Goal: Information Seeking & Learning: Learn about a topic

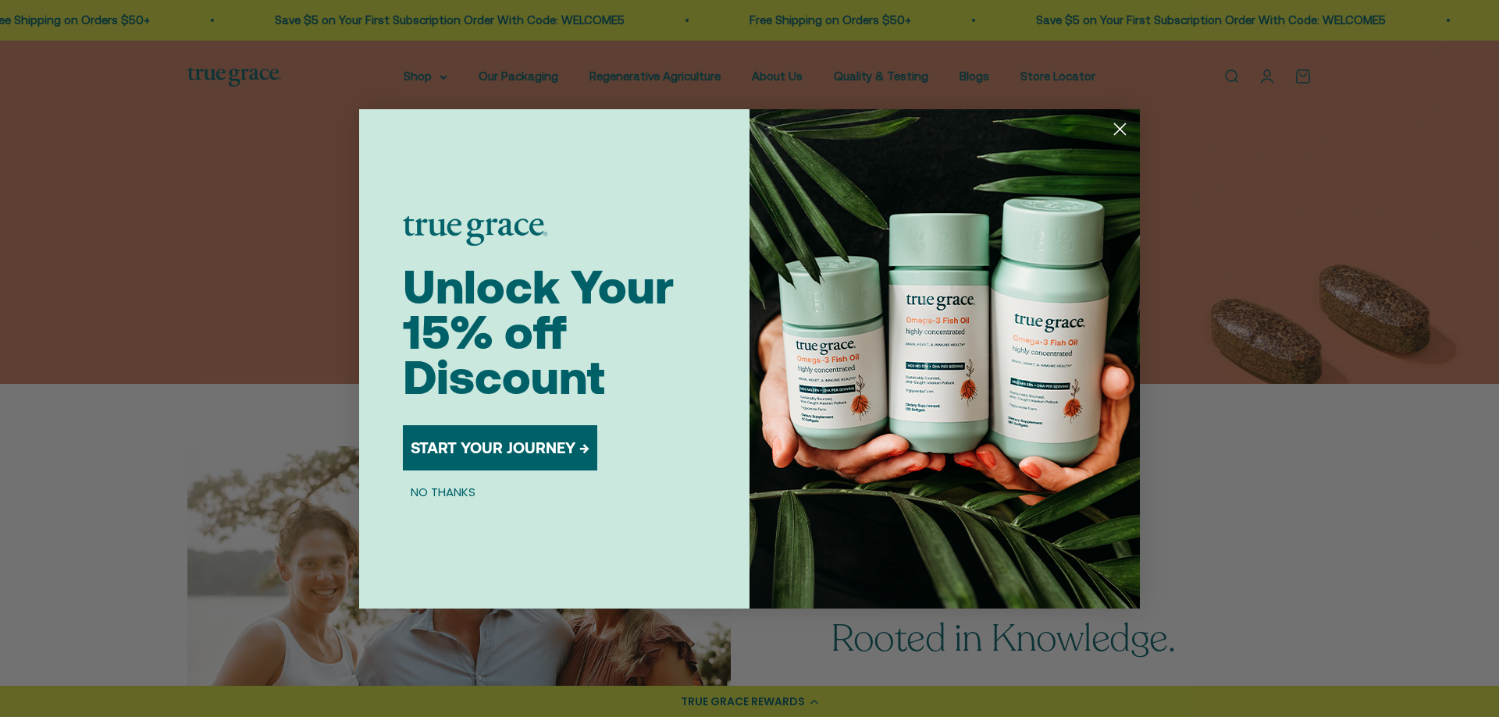
click at [1117, 123] on circle "Close dialog" at bounding box center [1120, 129] width 26 height 26
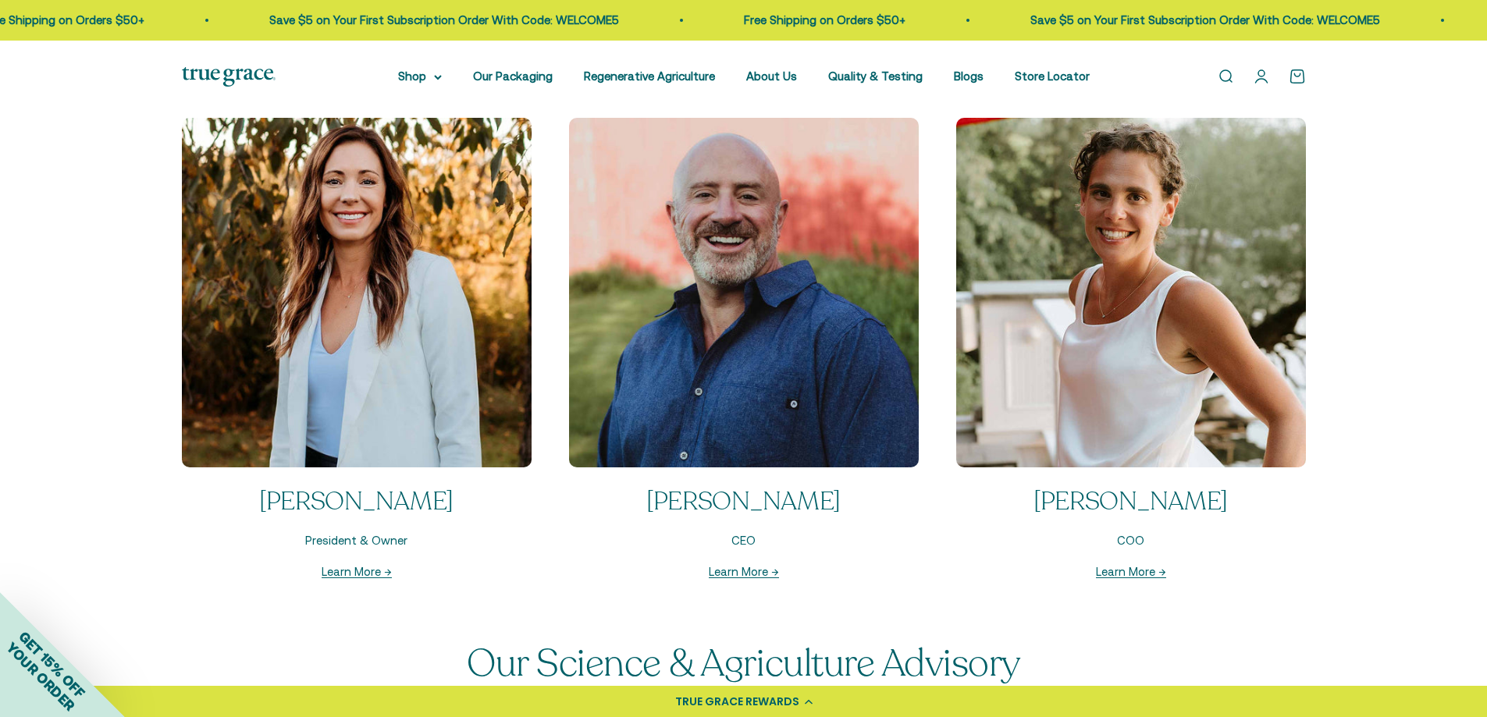
scroll to position [1639, 0]
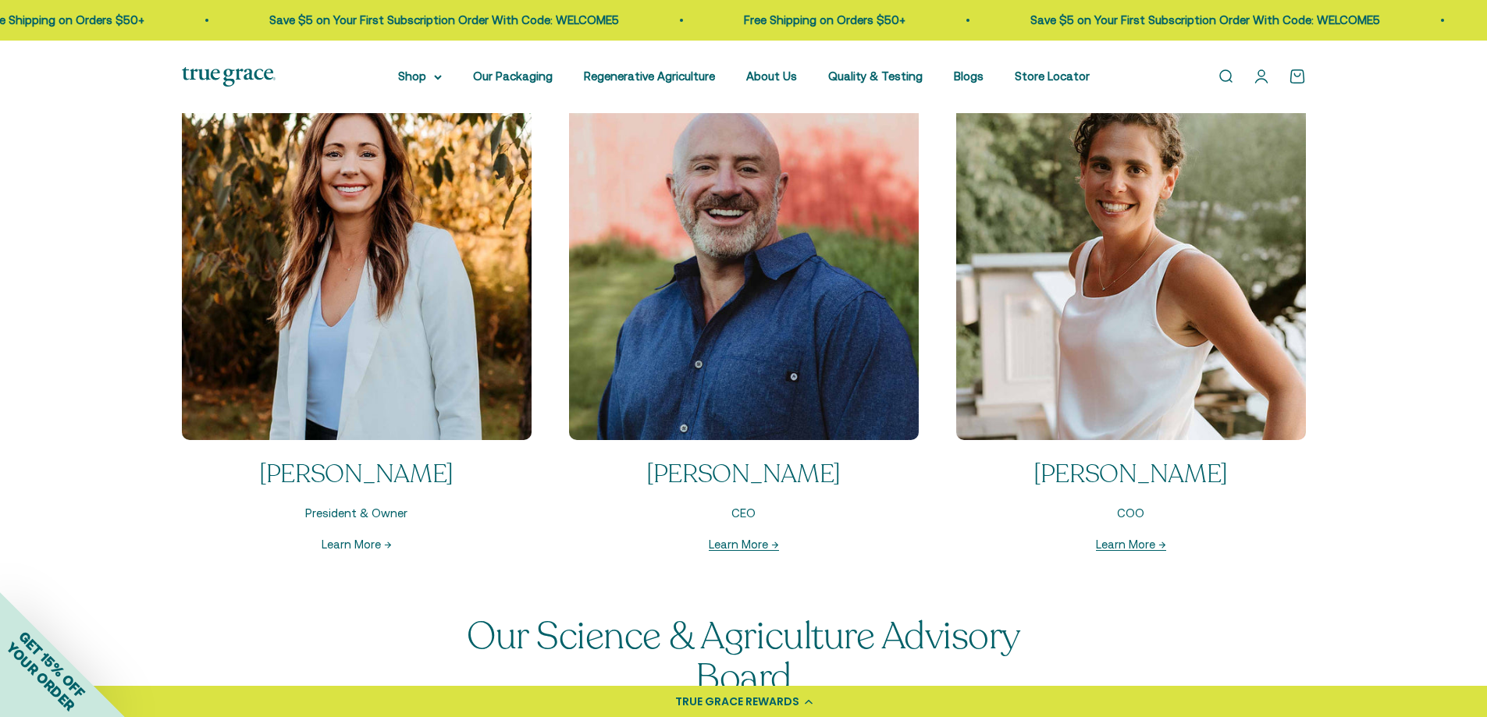
click at [354, 544] on link "Learn More →" at bounding box center [357, 544] width 70 height 13
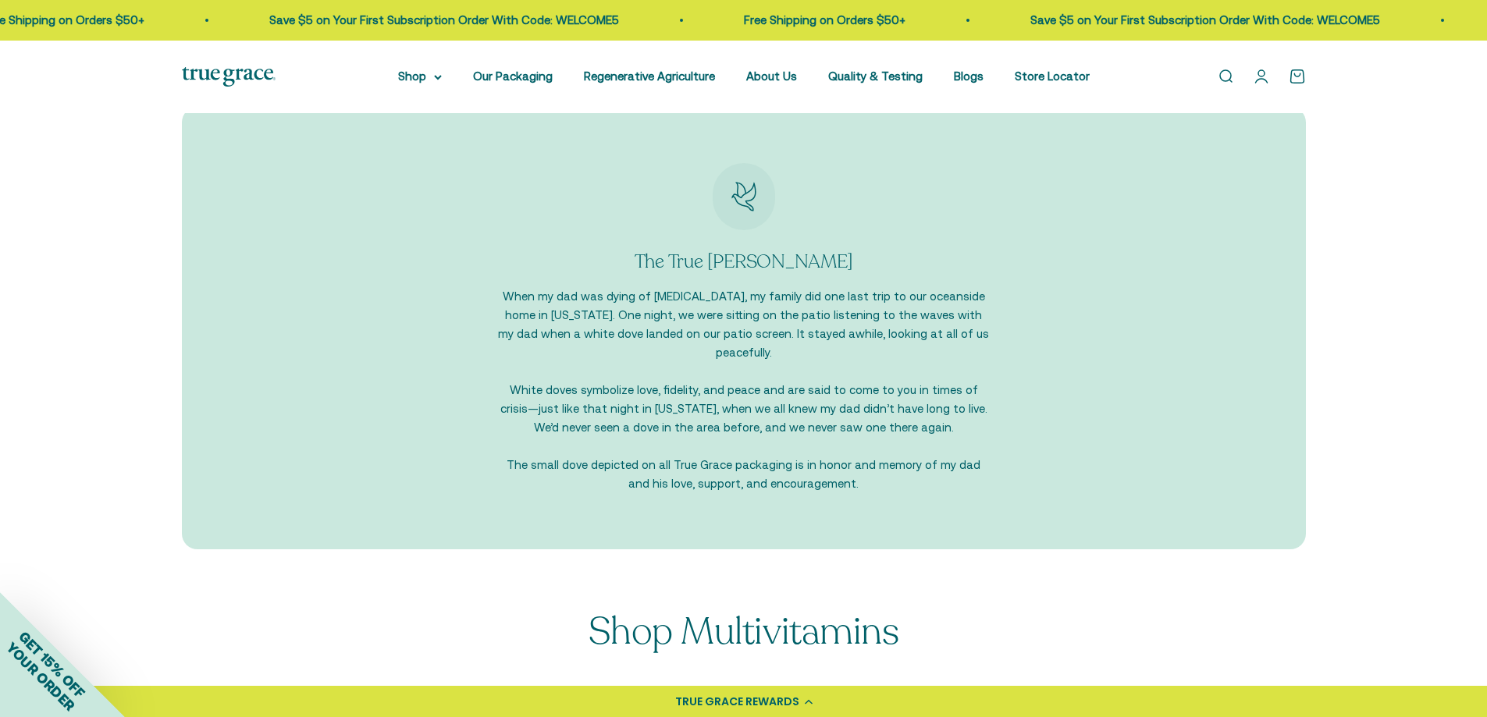
scroll to position [1369, 0]
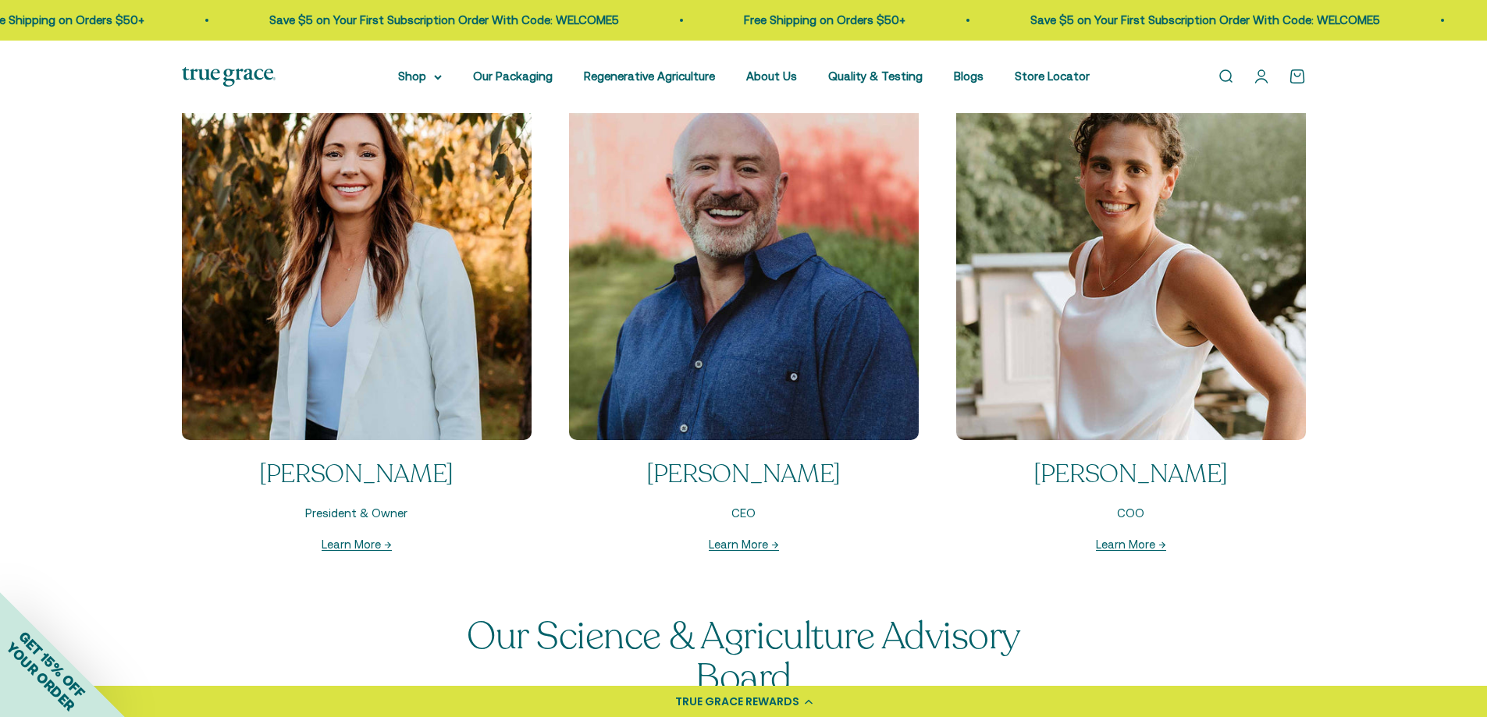
click at [728, 543] on link "Learn More →" at bounding box center [744, 544] width 70 height 13
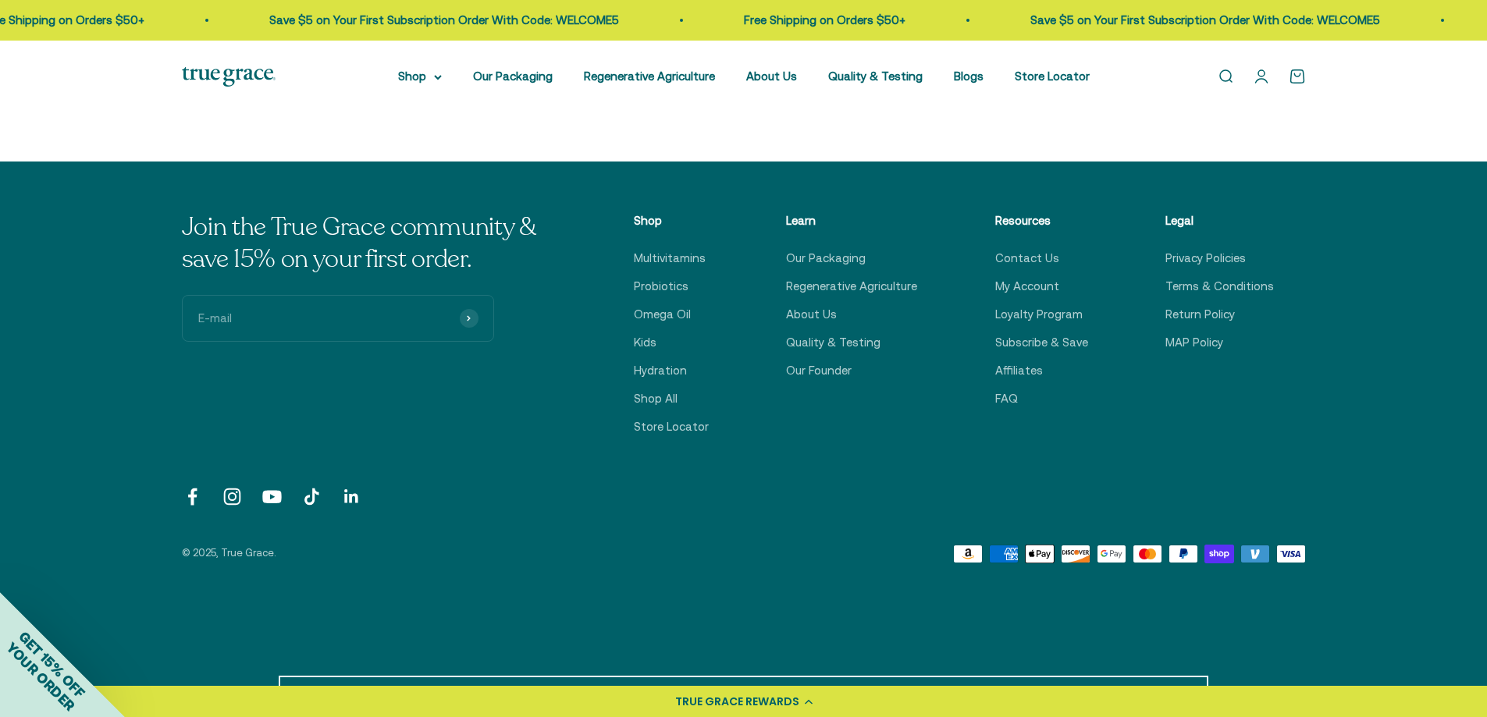
scroll to position [985, 0]
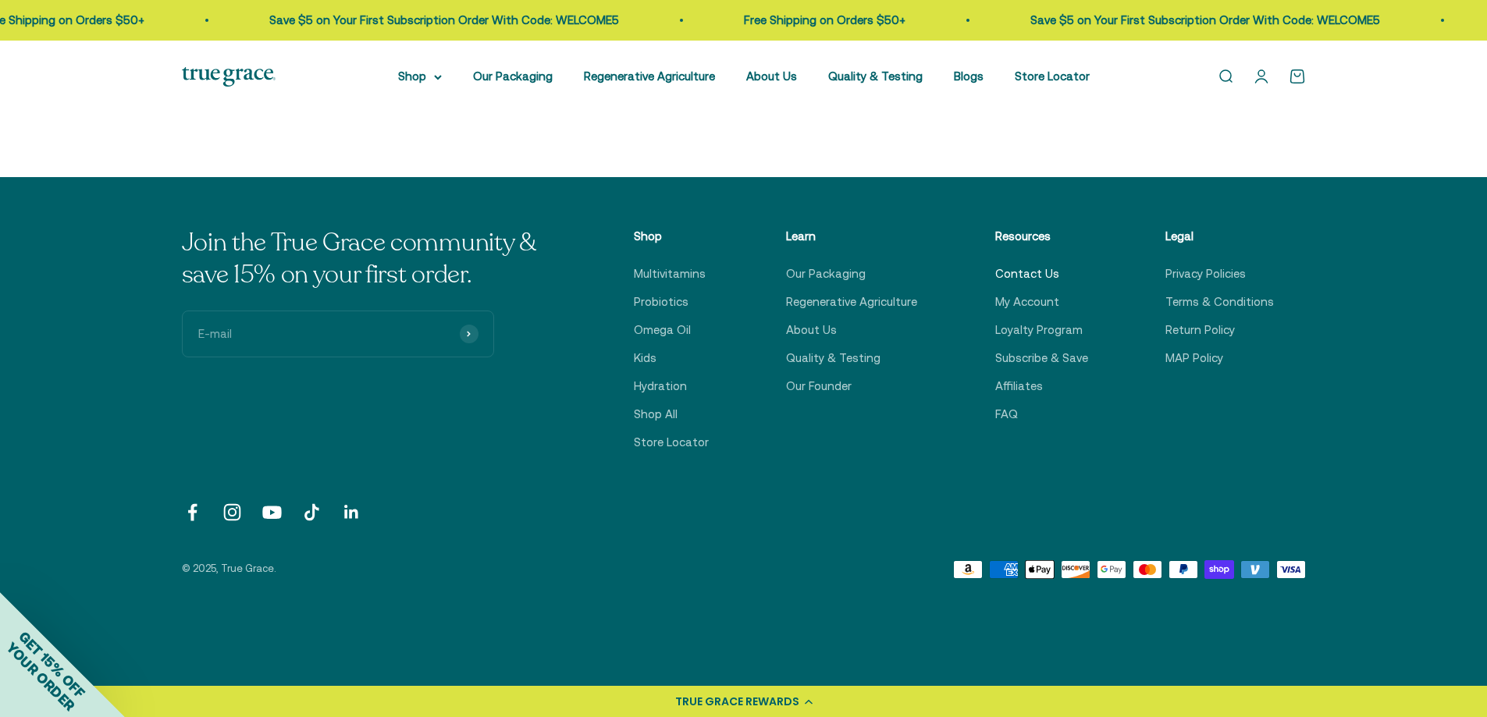
click at [1041, 276] on link "Contact Us" at bounding box center [1027, 274] width 64 height 19
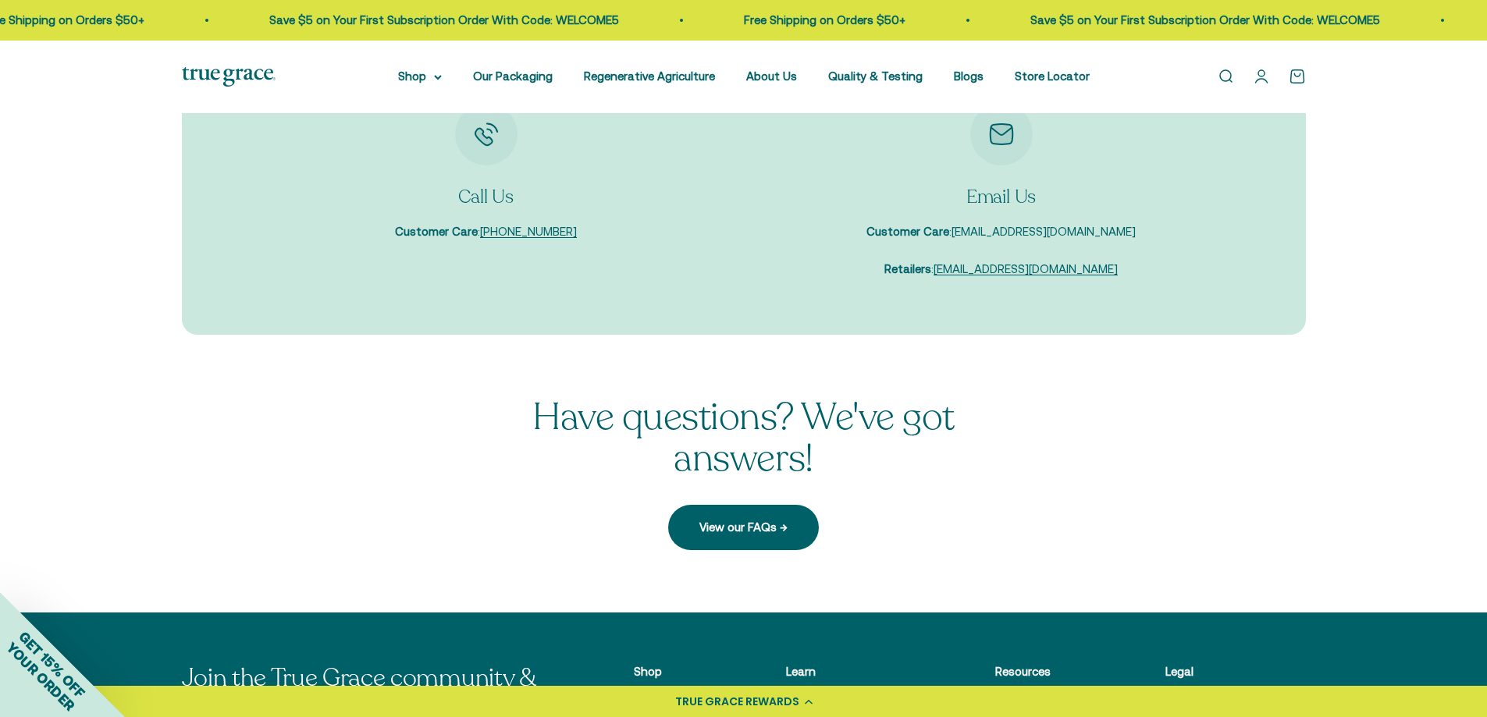
scroll to position [390, 0]
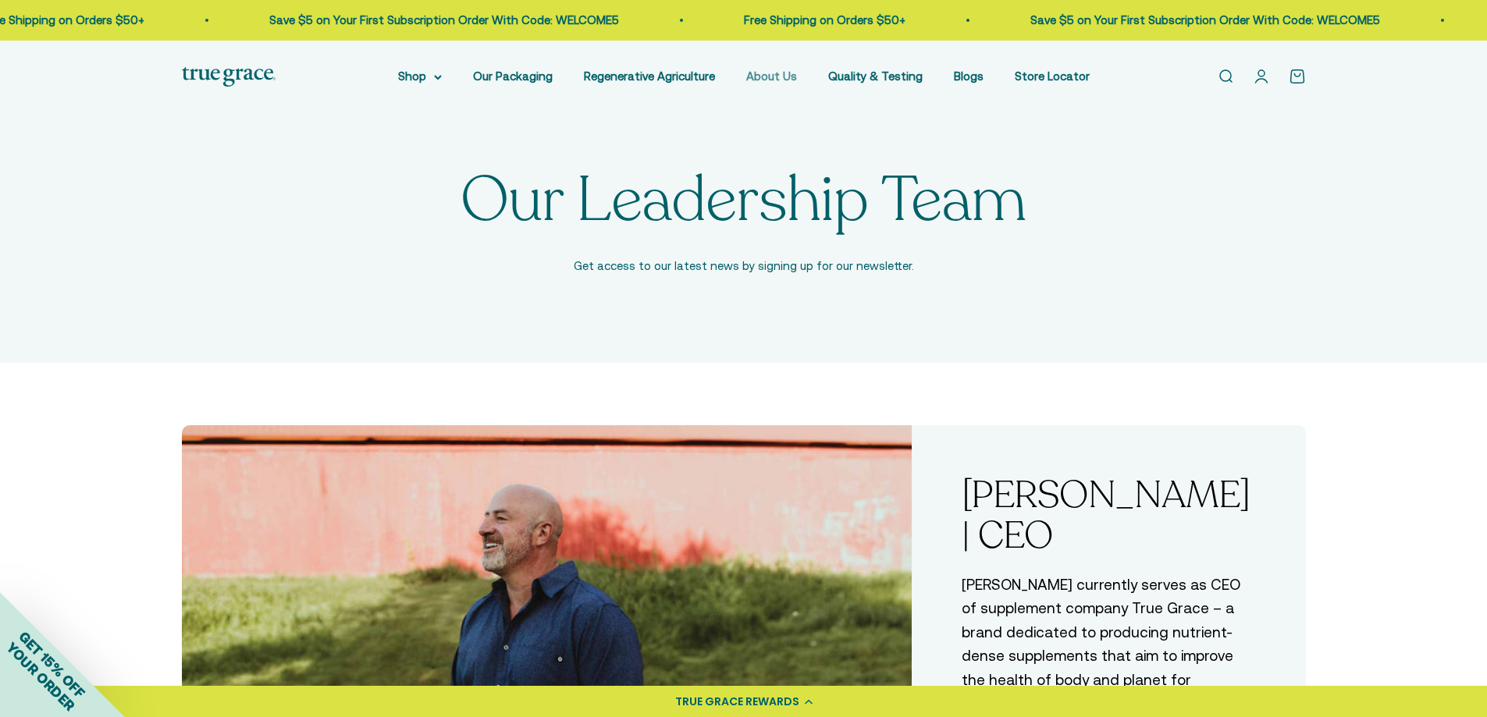
click at [785, 77] on link "About Us" at bounding box center [771, 75] width 51 height 13
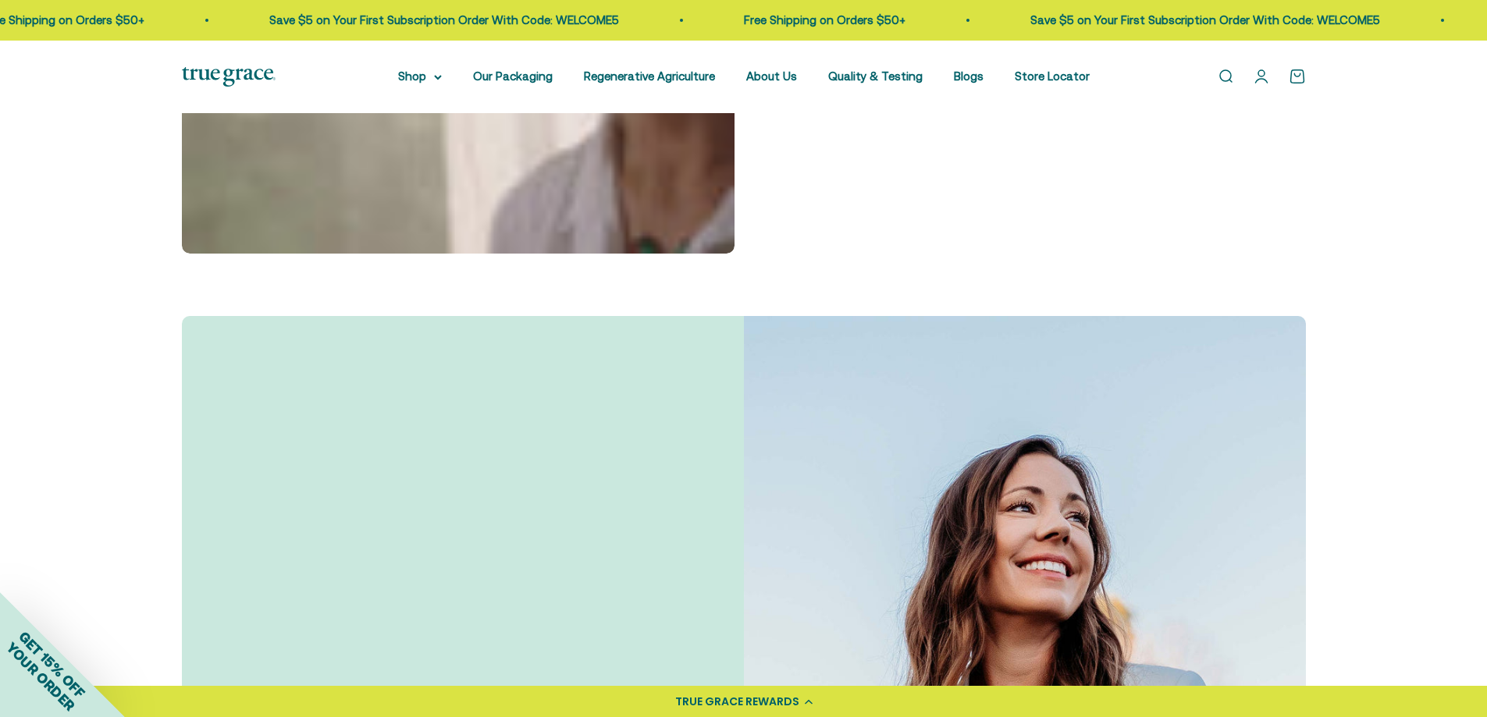
scroll to position [1171, 0]
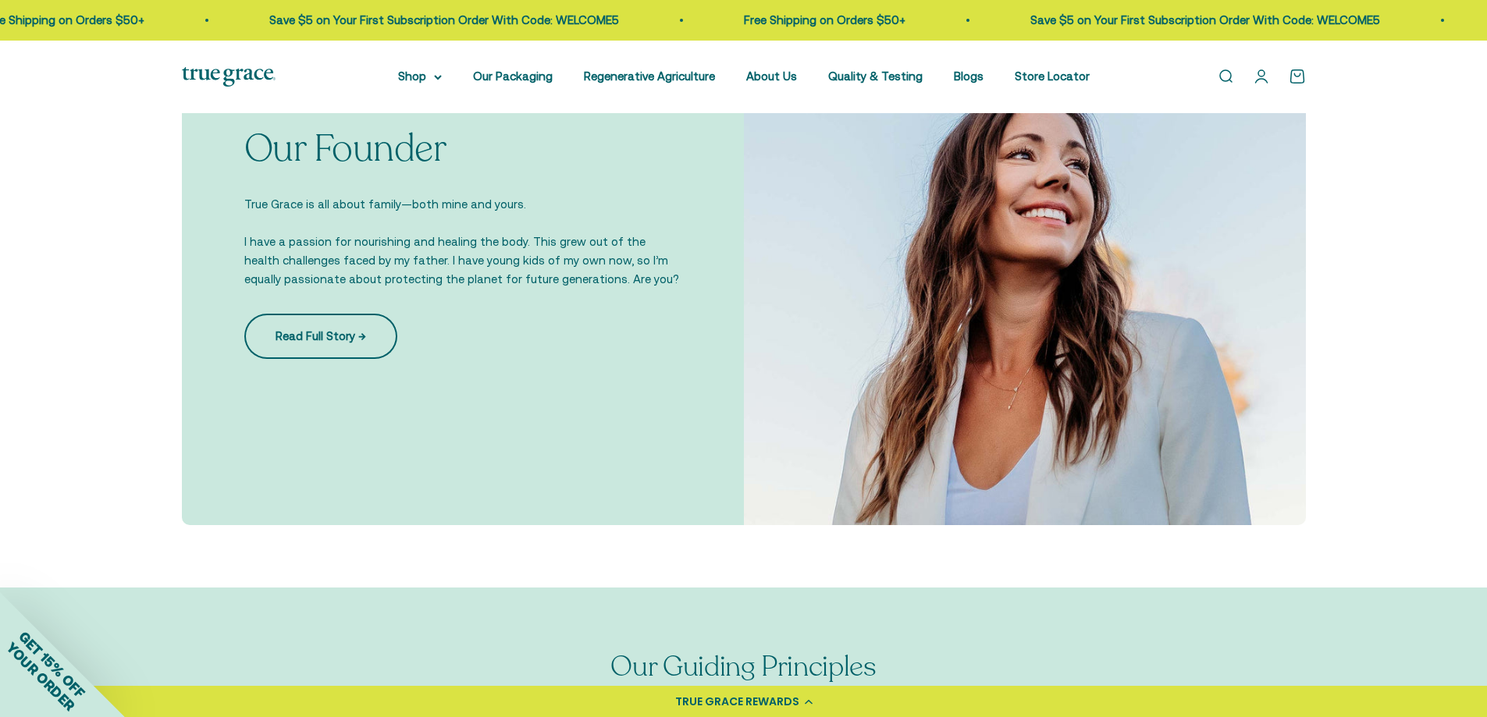
click at [316, 340] on link "Read Full Story →" at bounding box center [320, 336] width 153 height 45
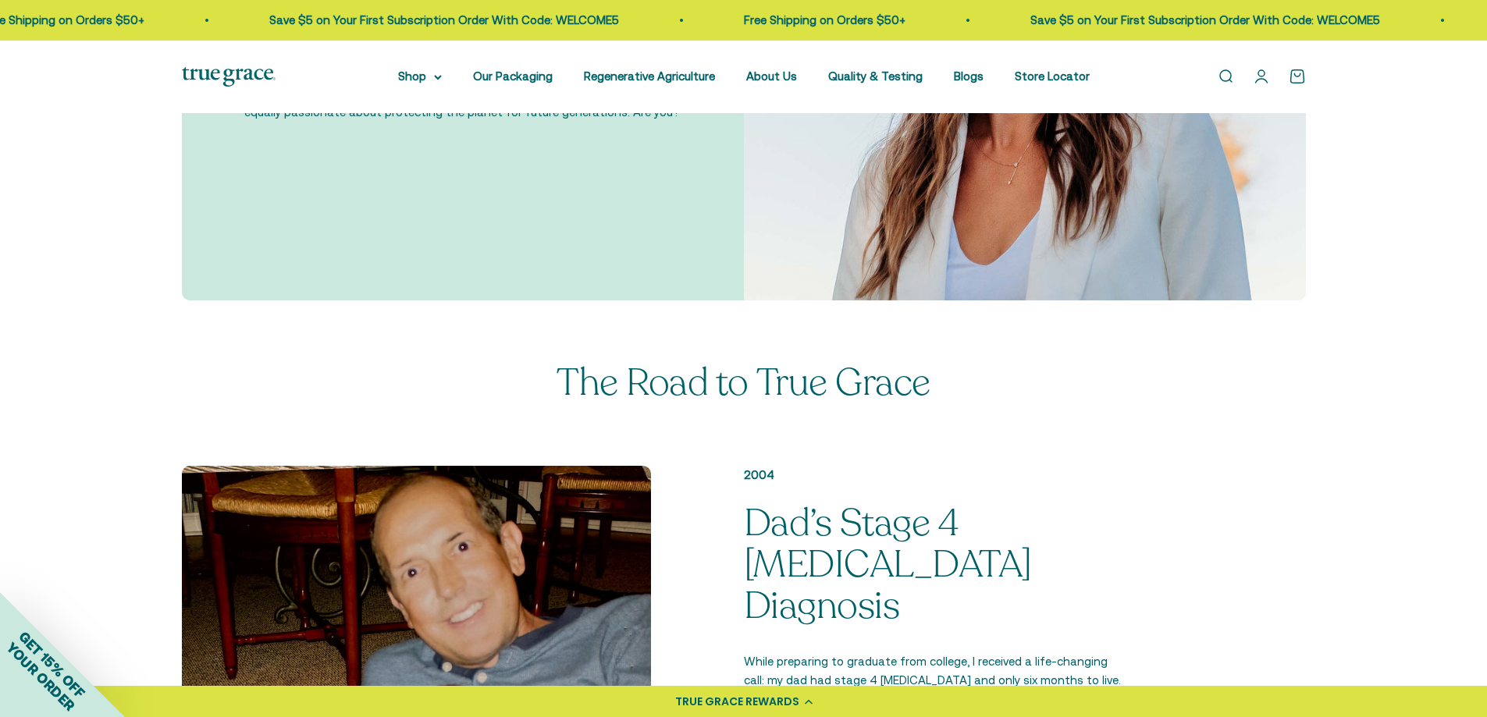
scroll to position [1405, 0]
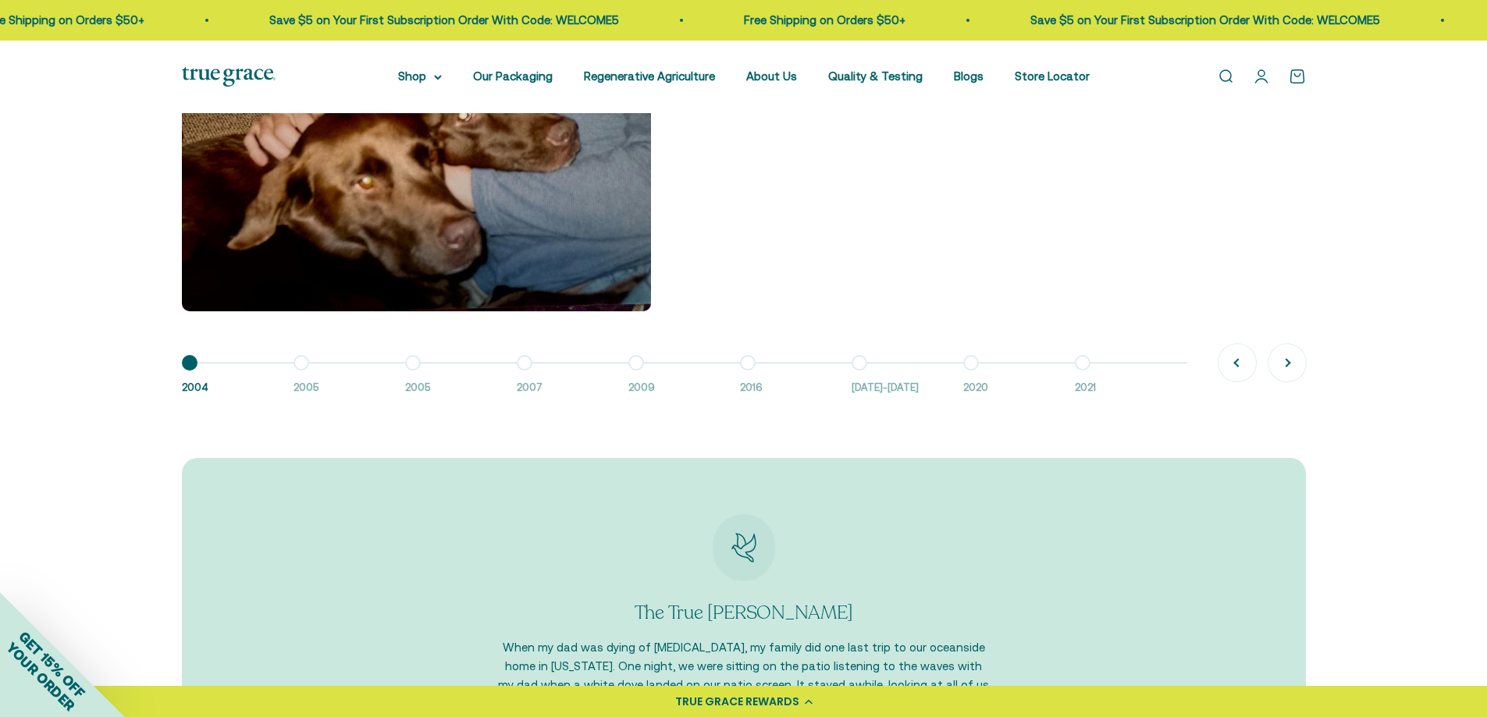
click at [303, 363] on button "Go to item 2 2005" at bounding box center [350, 380] width 112 height 34
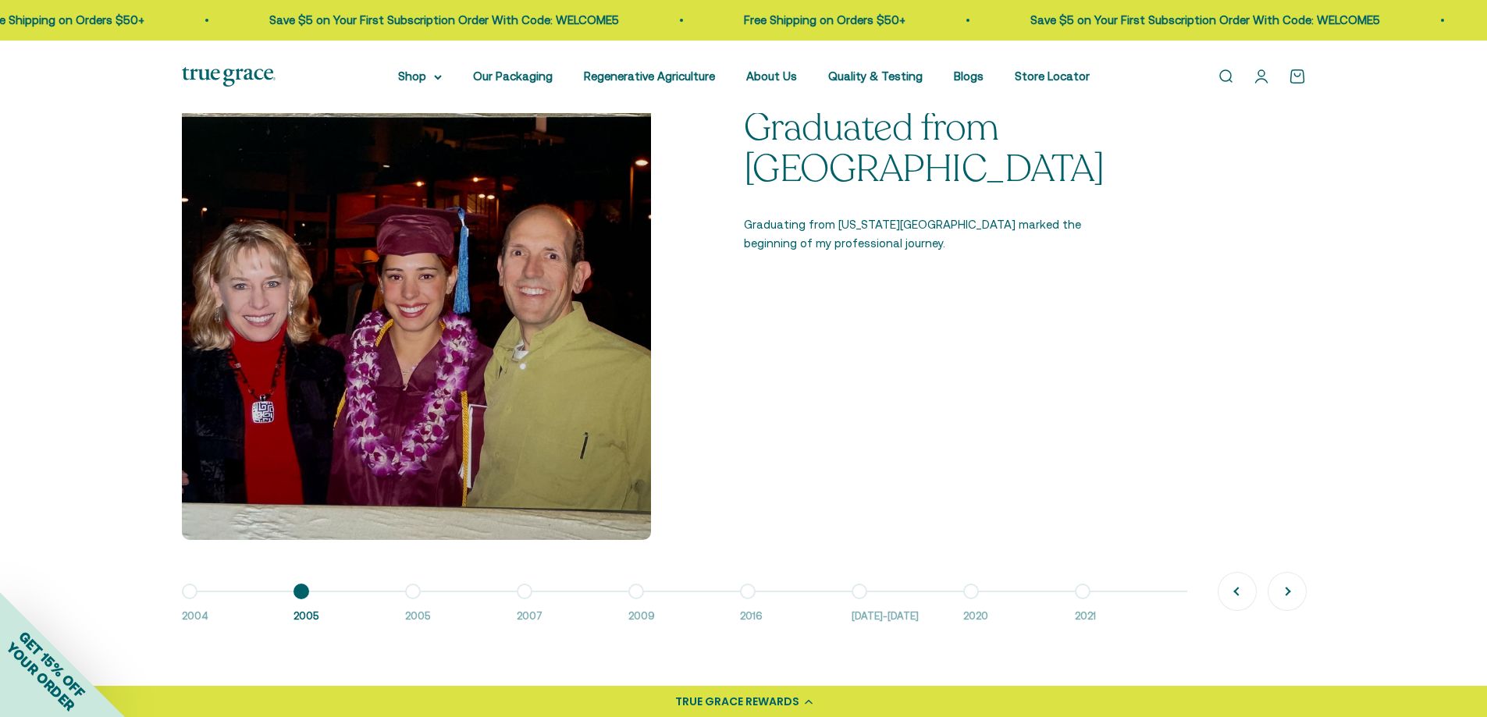
scroll to position [1171, 0]
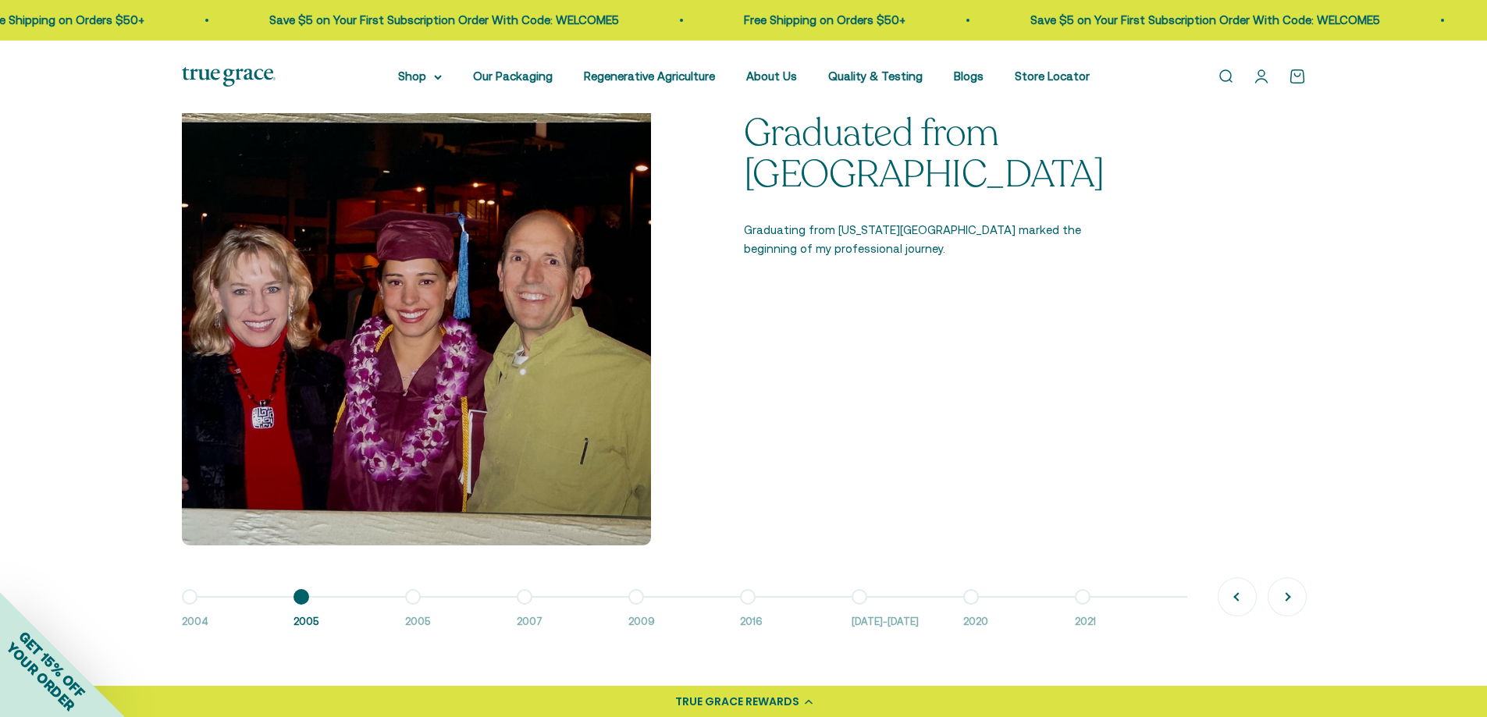
click at [411, 599] on button "Go to item 3 2005" at bounding box center [461, 614] width 112 height 34
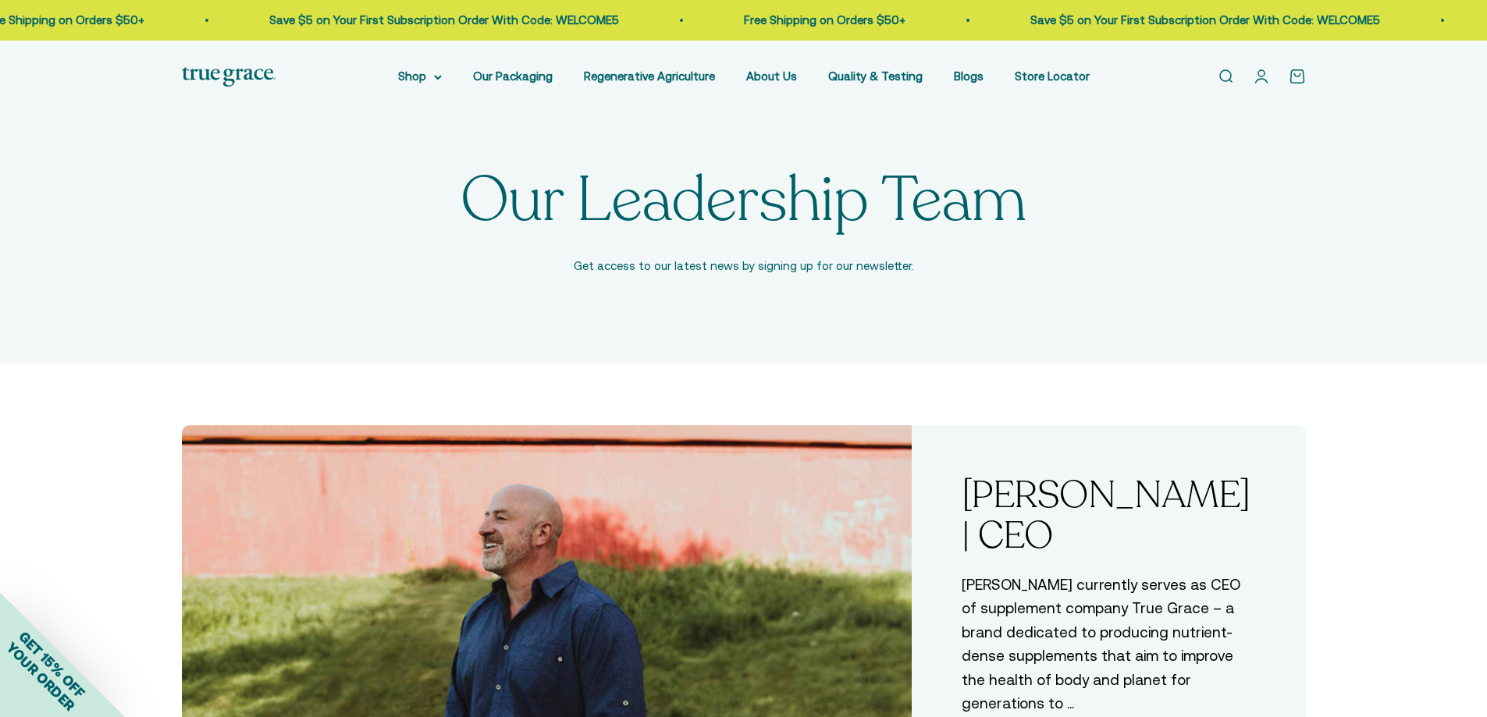
click at [712, 194] on h1 "Our Leadership Team" at bounding box center [744, 200] width 567 height 62
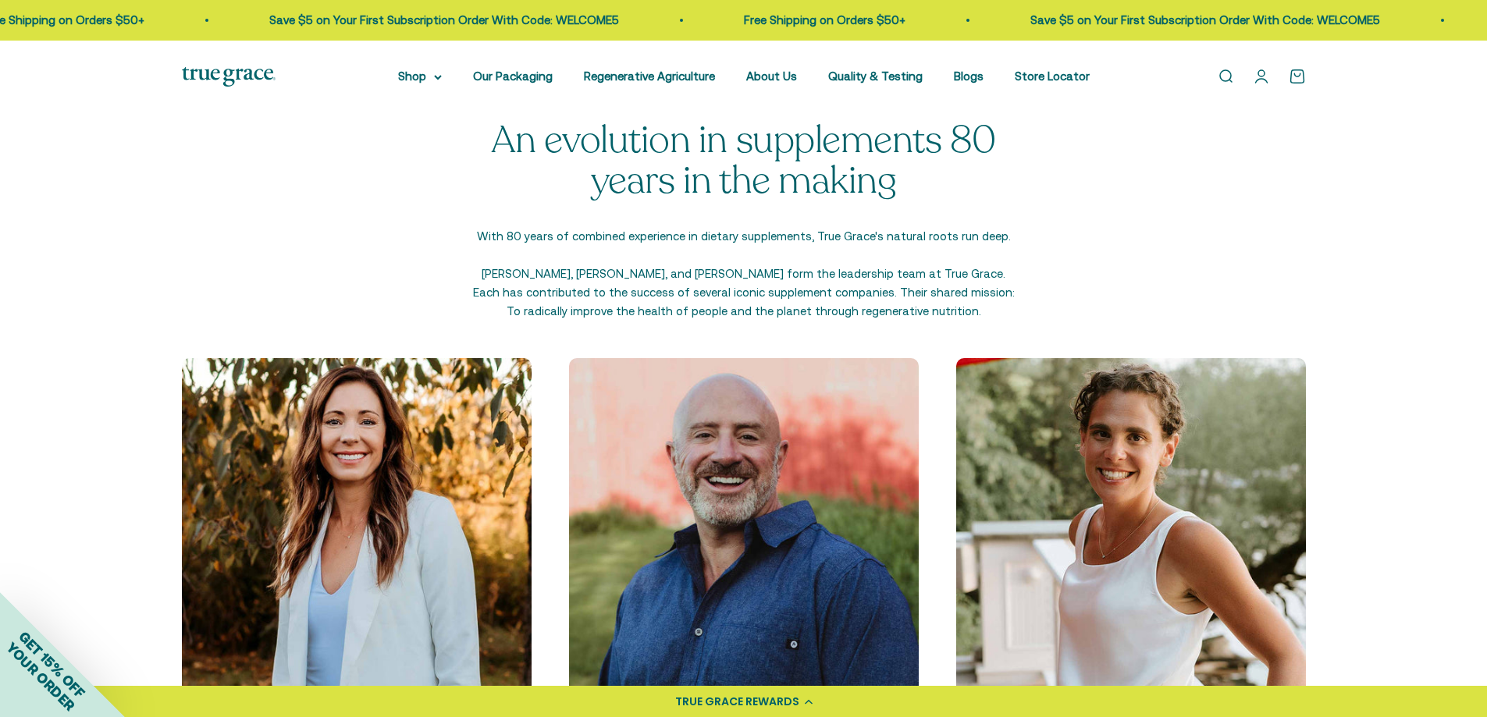
scroll to position [1639, 0]
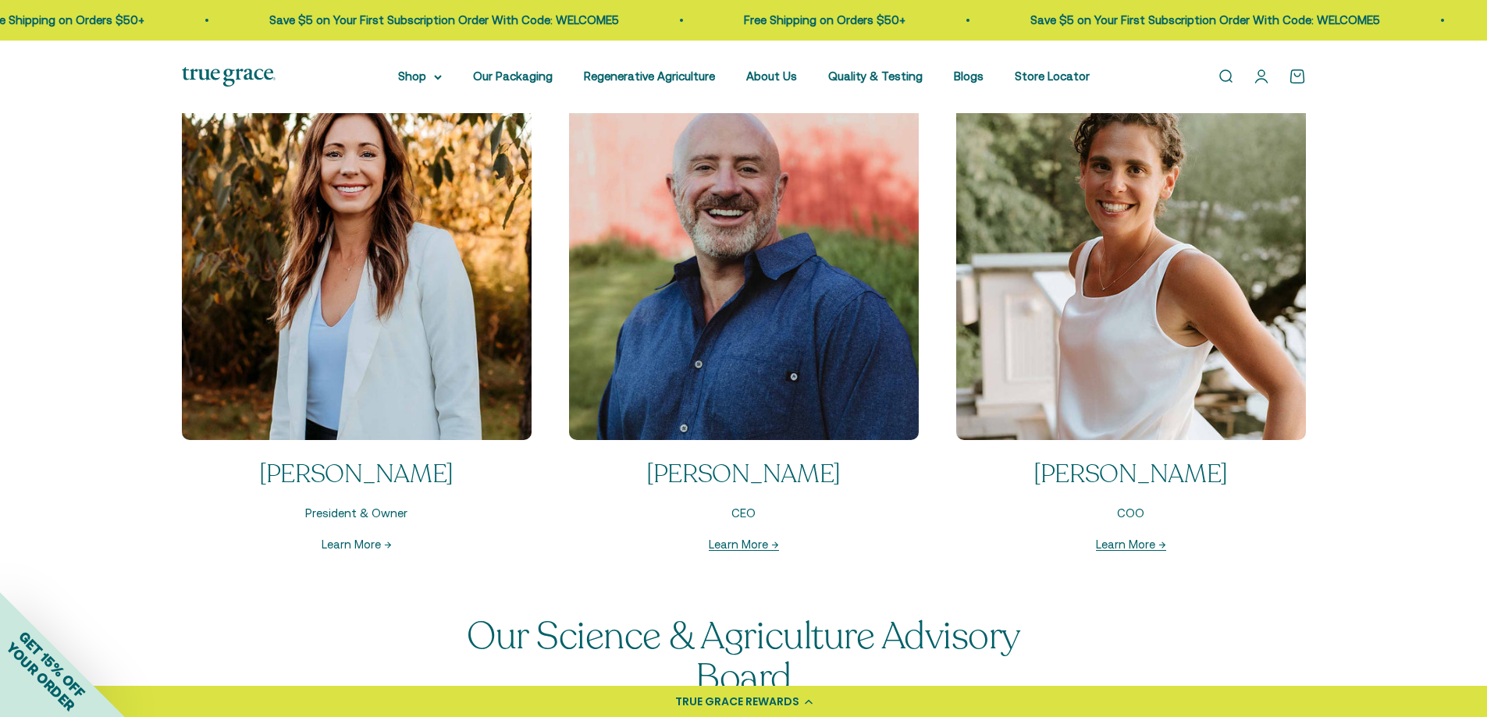
click at [367, 544] on link "Learn More →" at bounding box center [357, 544] width 70 height 13
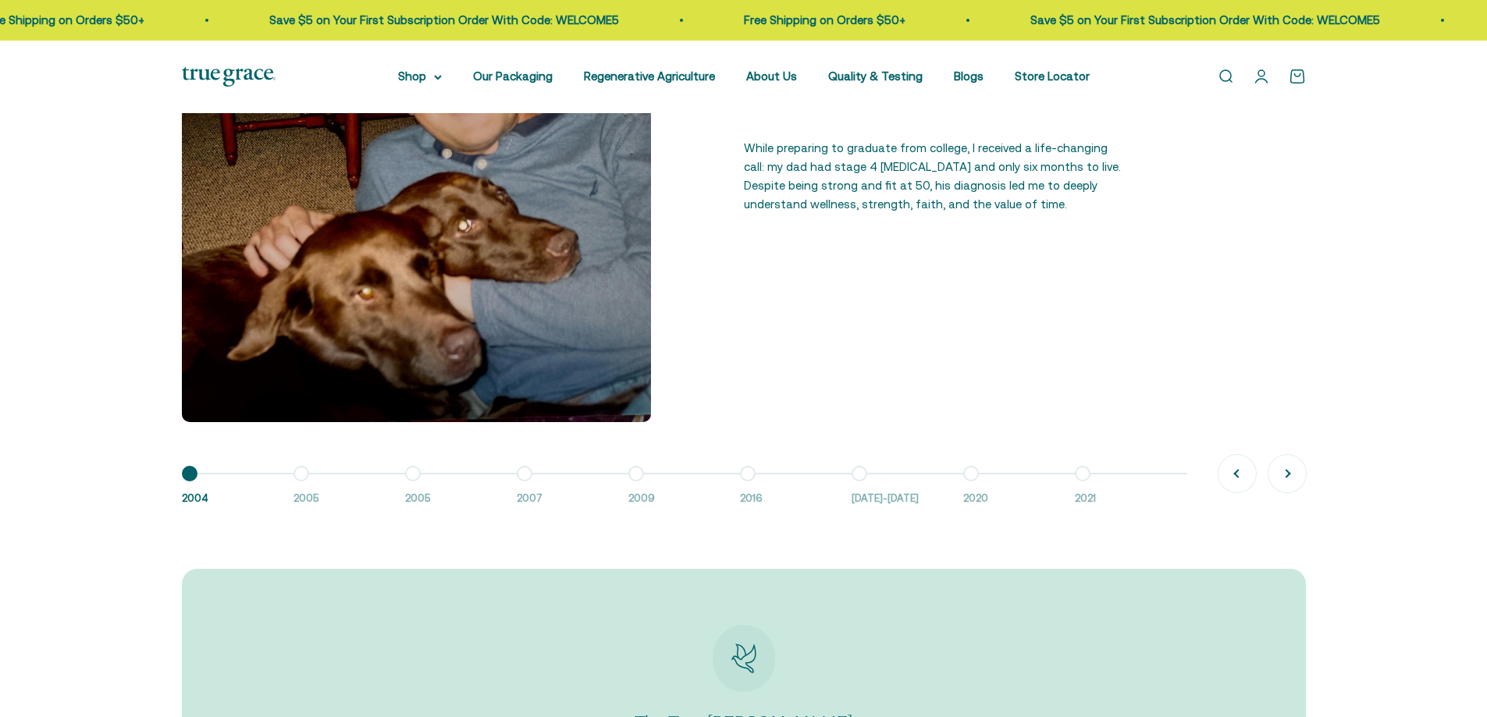
scroll to position [1483, 0]
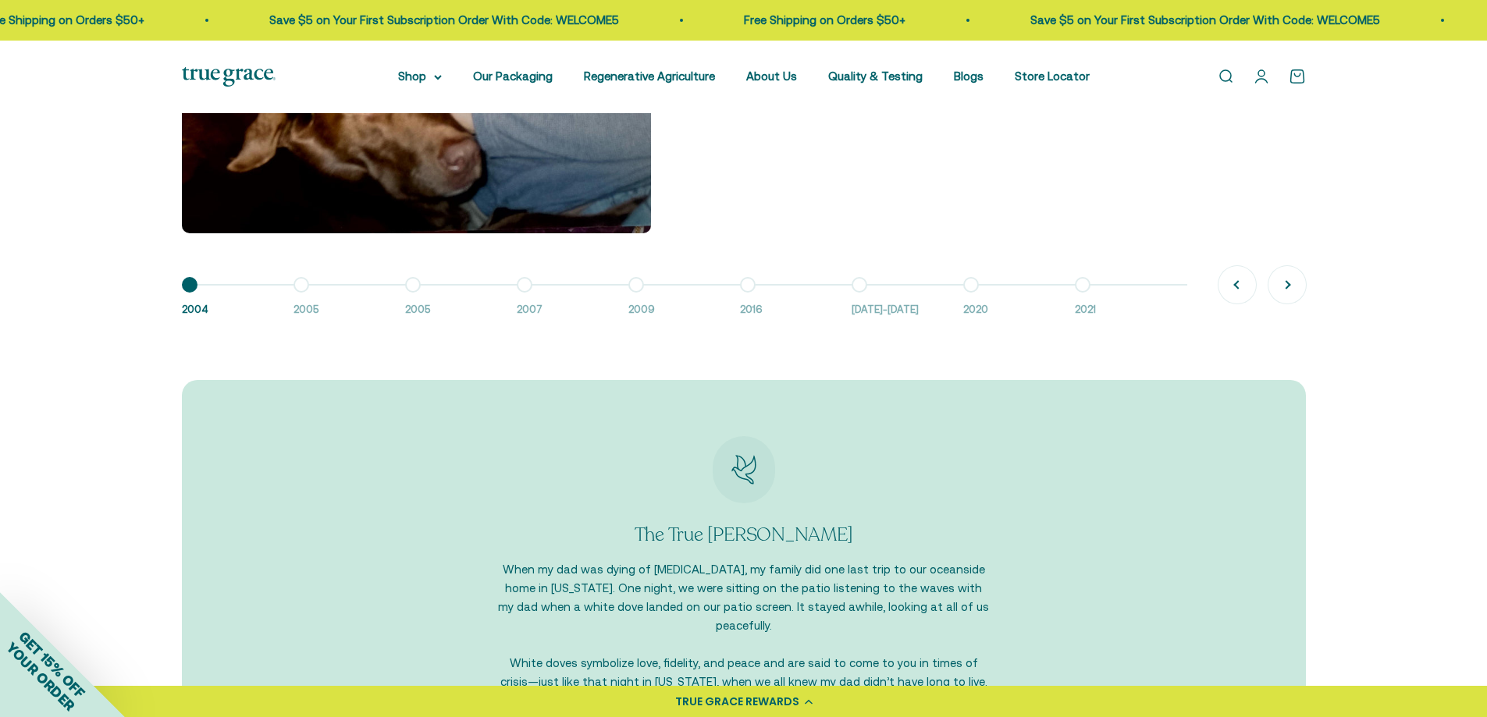
click at [294, 289] on button "Go to item 2 2005" at bounding box center [350, 302] width 112 height 34
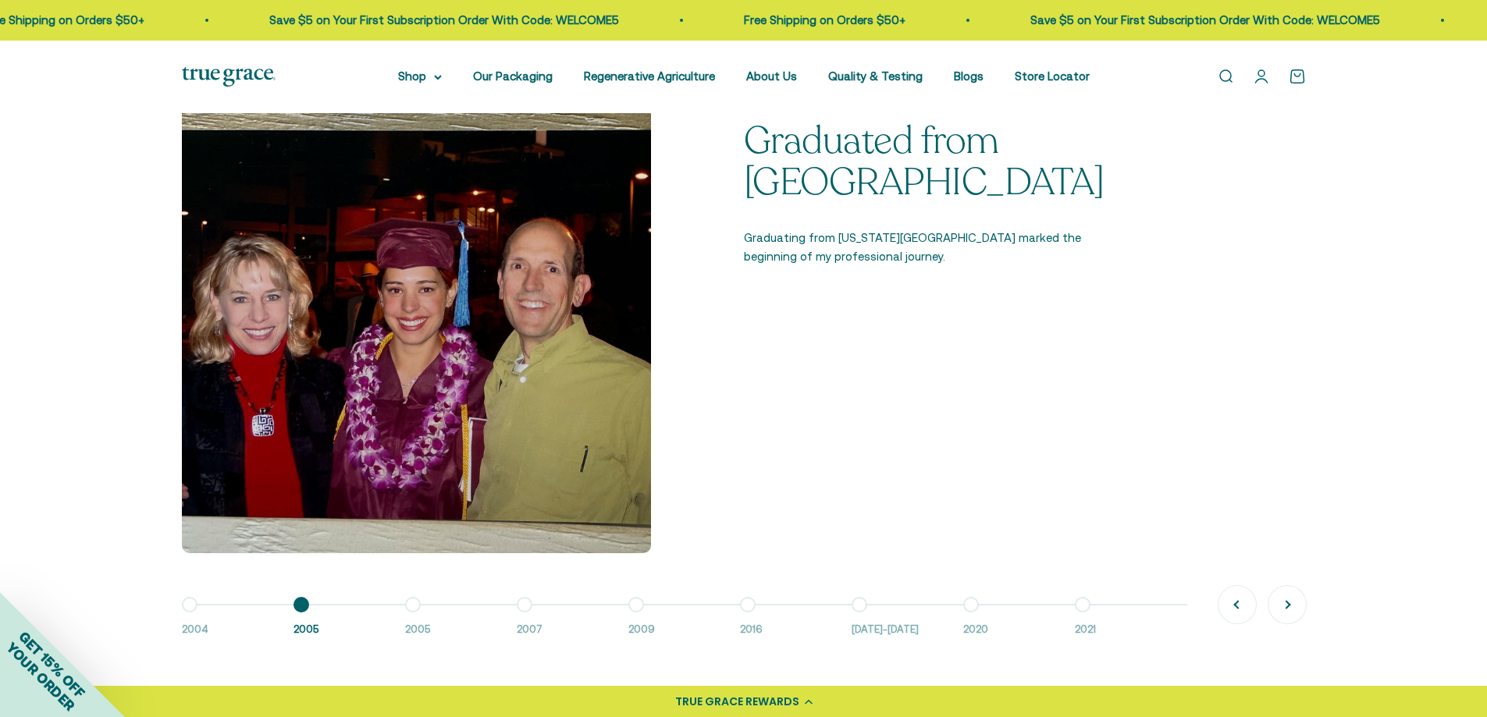
scroll to position [1171, 0]
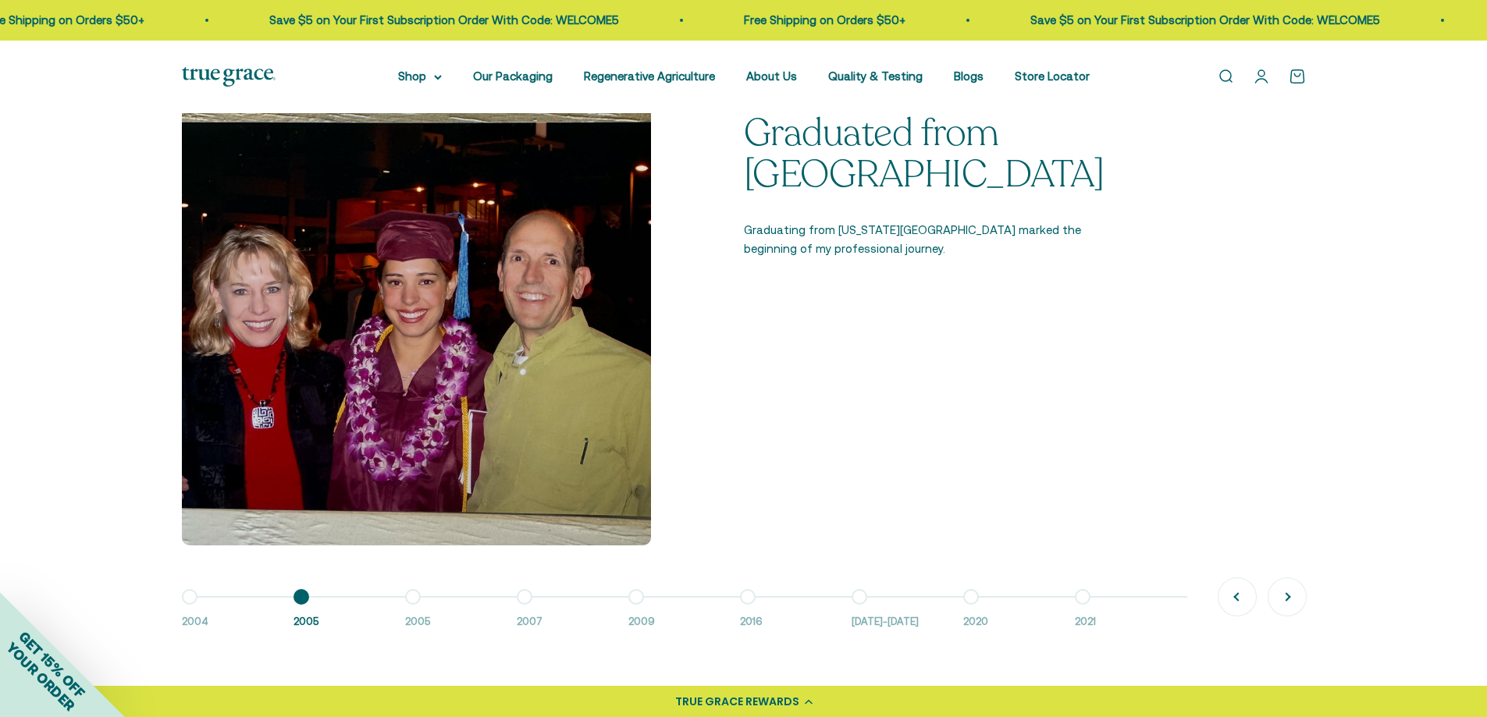
click at [411, 599] on button "Go to item 3 2005" at bounding box center [461, 614] width 112 height 34
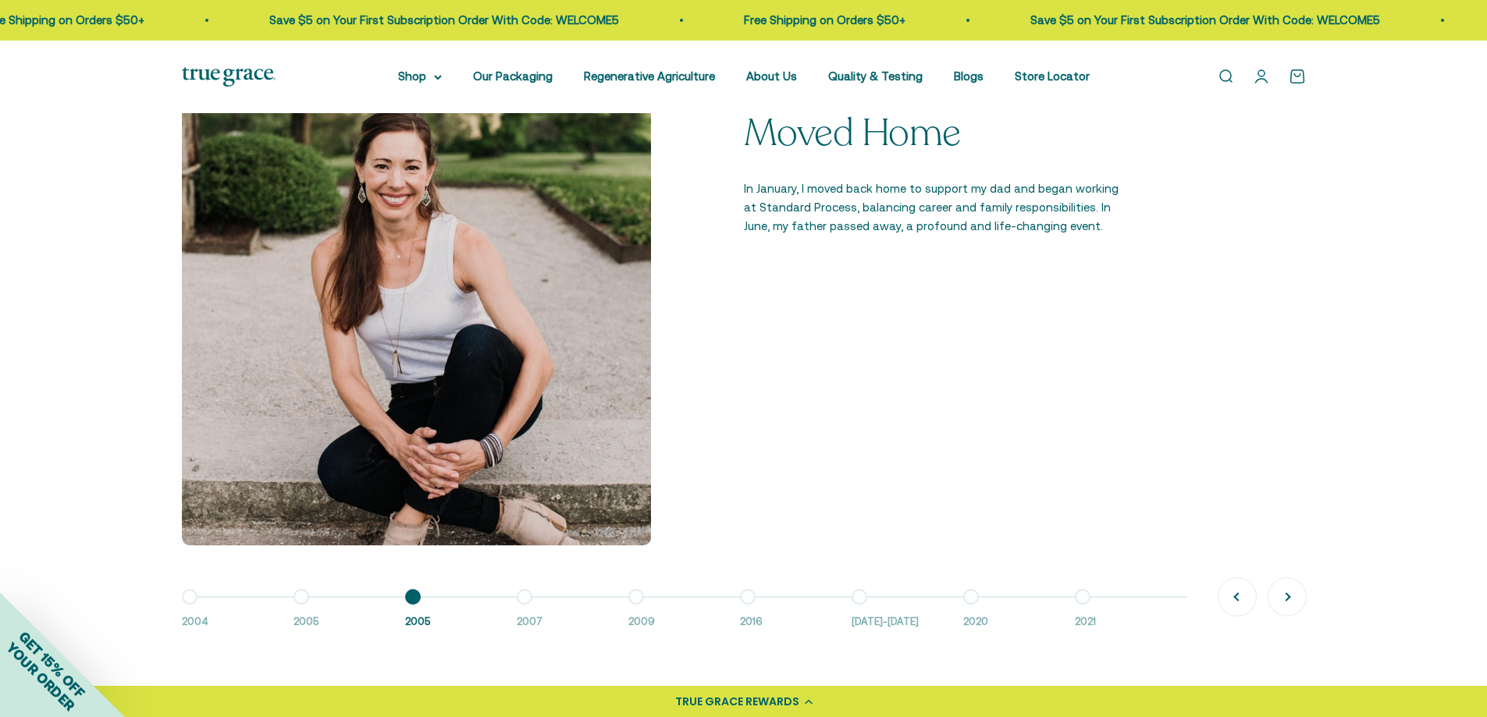
click at [523, 600] on button "Go to item 4 2007" at bounding box center [573, 614] width 112 height 34
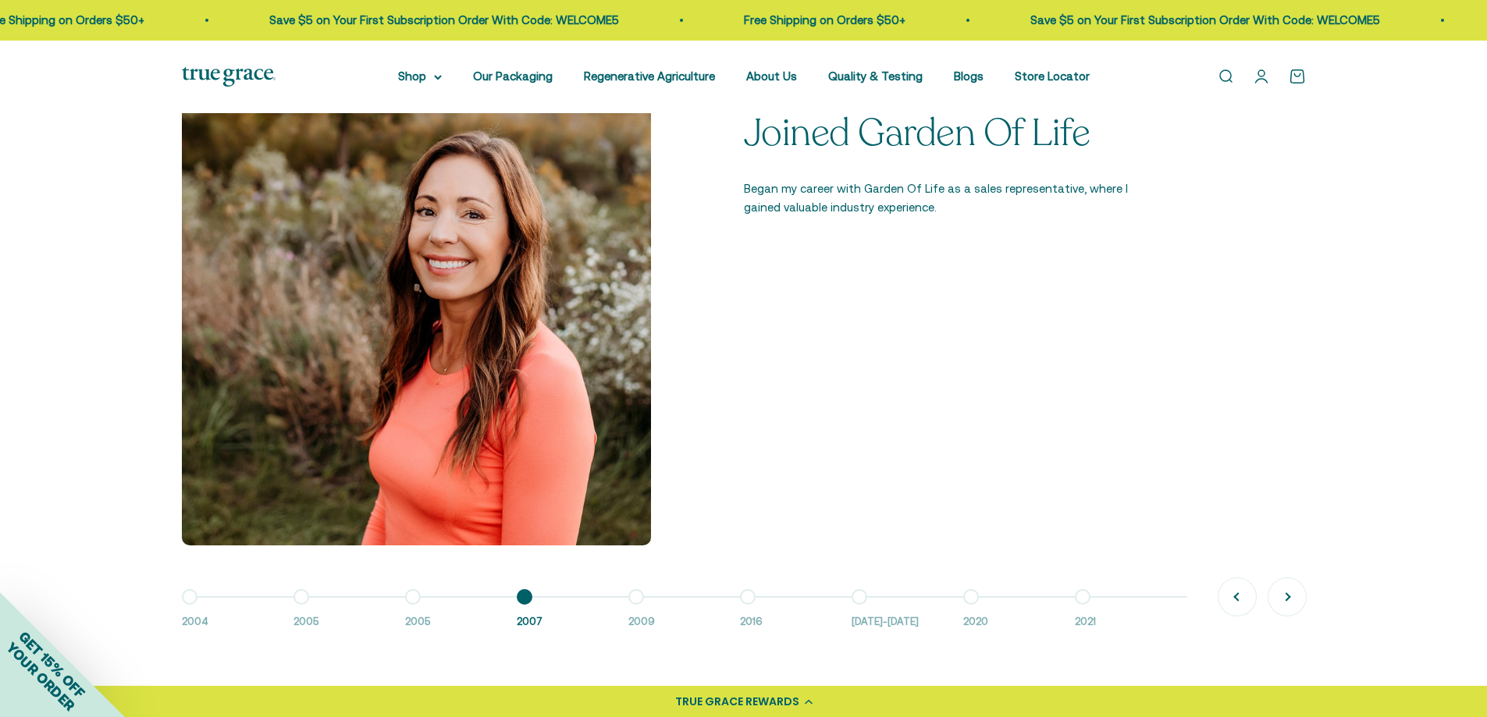
click at [635, 598] on button "Go to item 5 2009" at bounding box center [684, 614] width 112 height 34
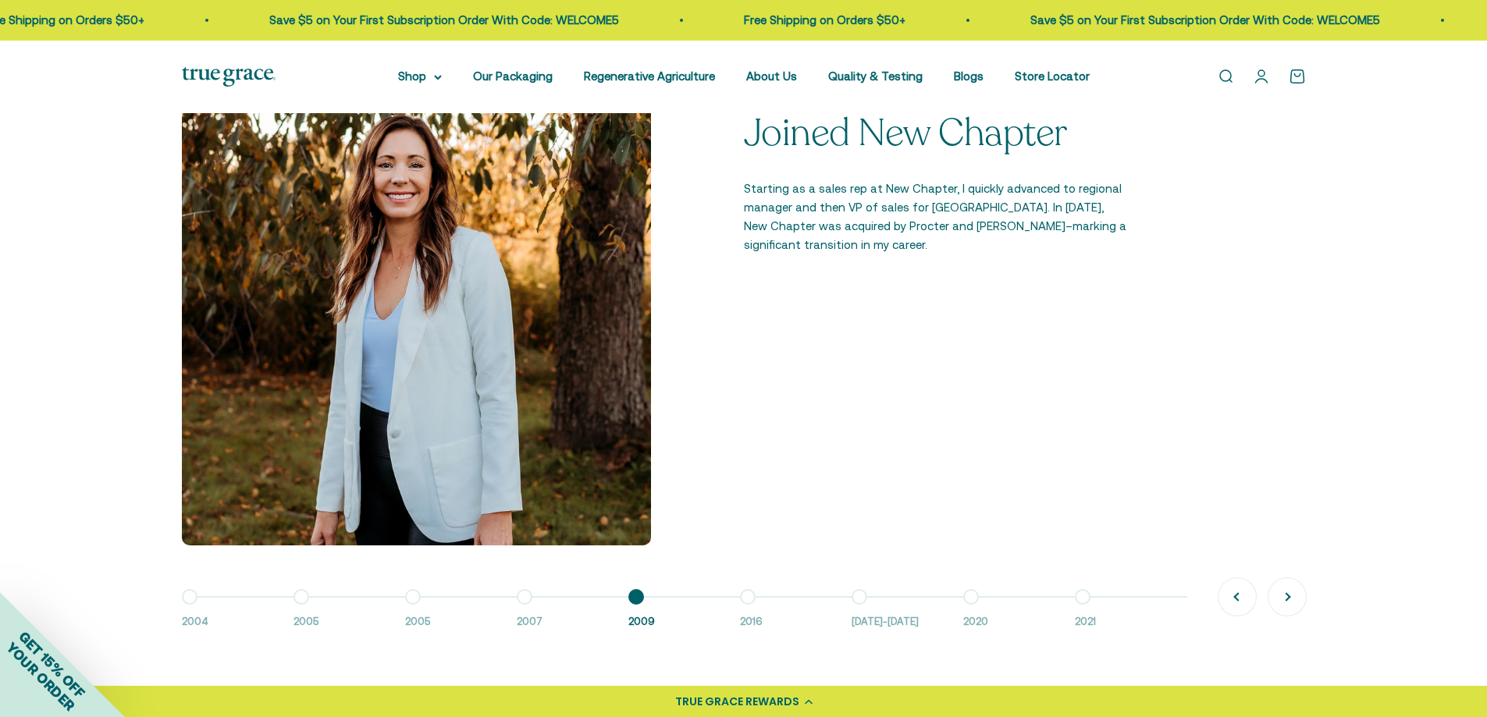
click at [746, 597] on button "Go to item 6 2016" at bounding box center [796, 614] width 112 height 34
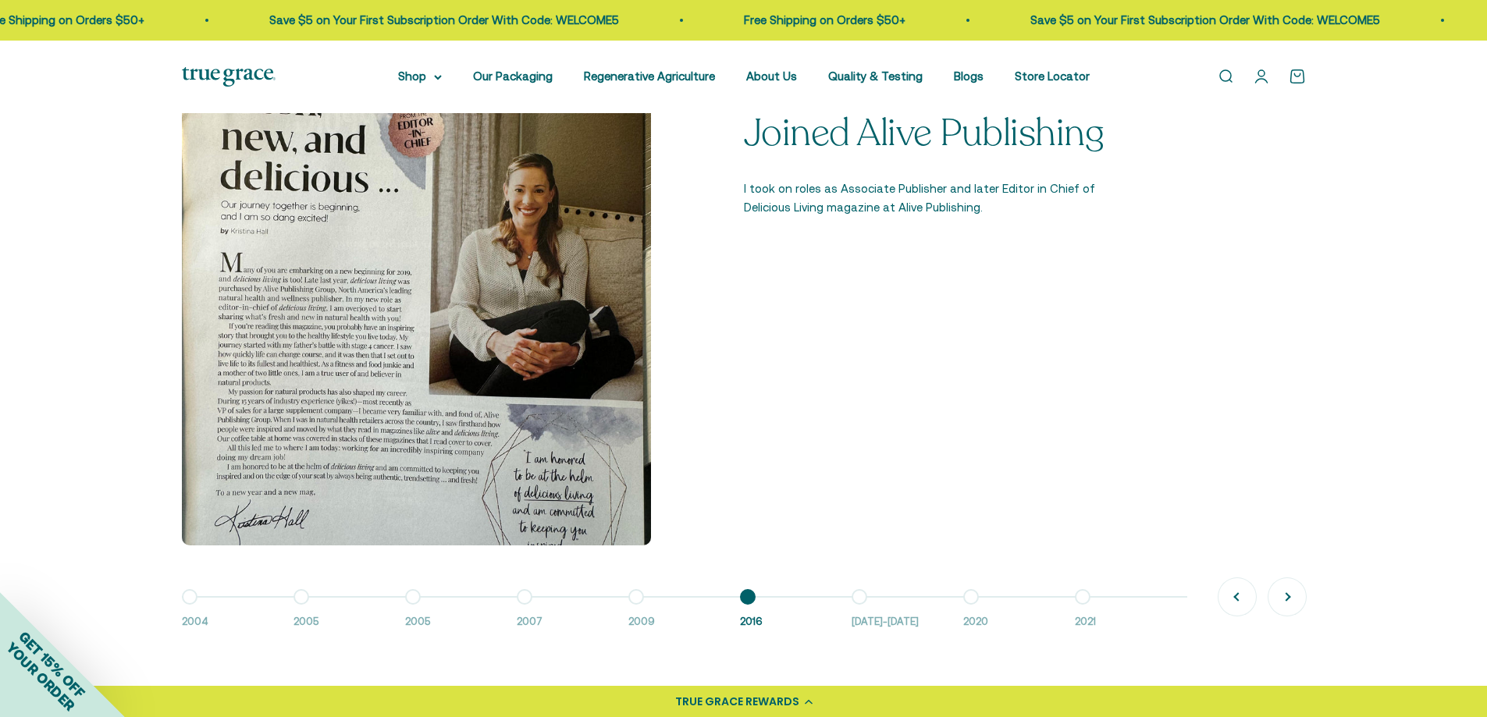
click at [863, 597] on button "Go to item 7 2016-2018" at bounding box center [908, 614] width 112 height 34
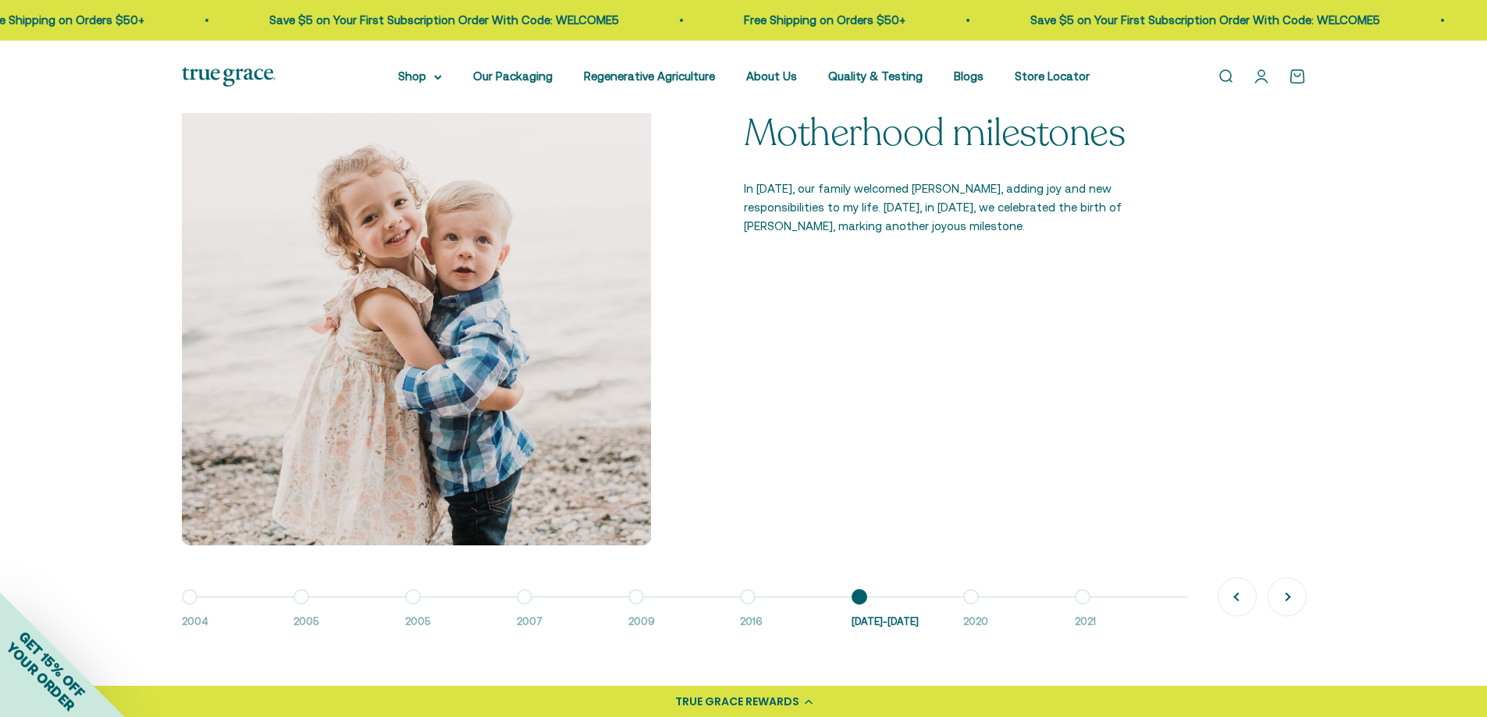
click at [969, 597] on button "Go to item 8 2020" at bounding box center [1019, 614] width 112 height 34
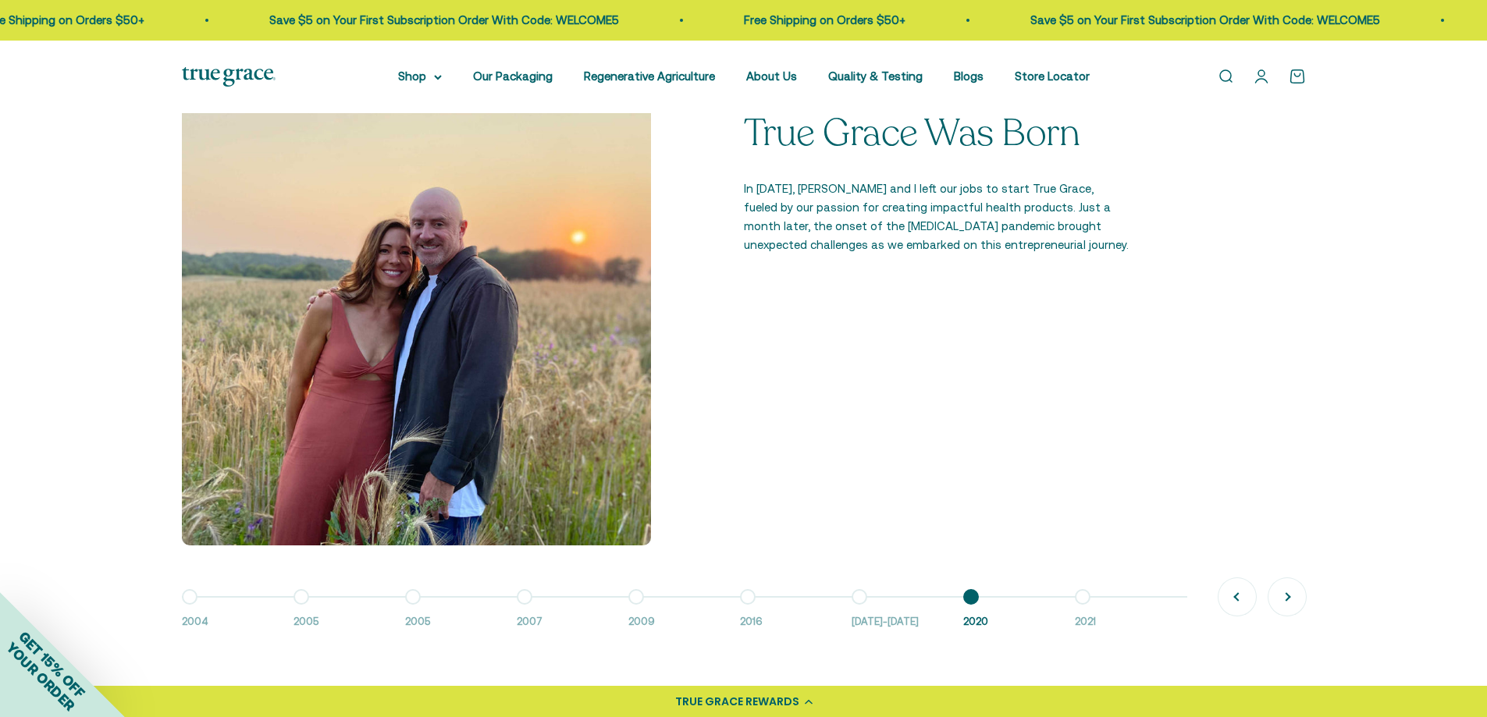
click at [1084, 597] on button "Go to item 9 2021" at bounding box center [1131, 614] width 112 height 34
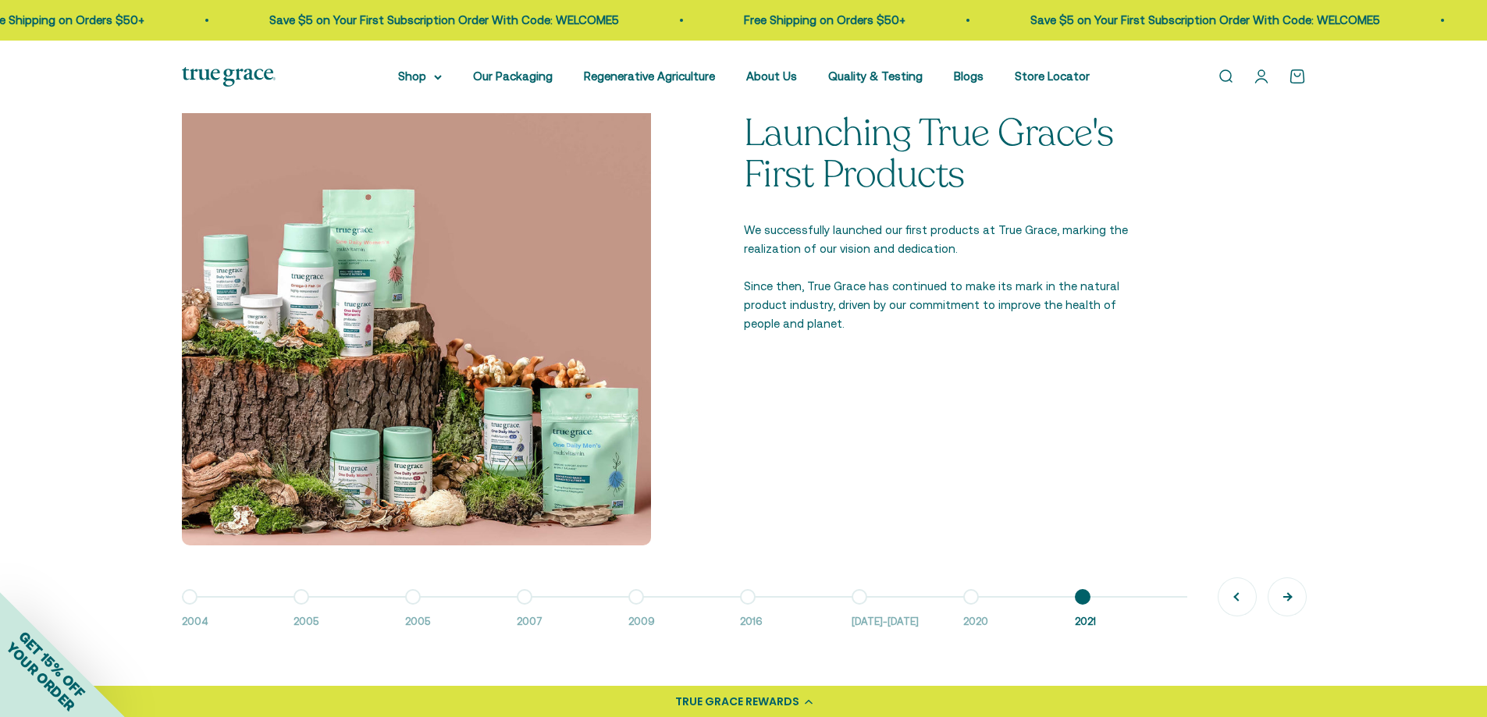
click at [1287, 600] on button "Next" at bounding box center [1287, 596] width 37 height 37
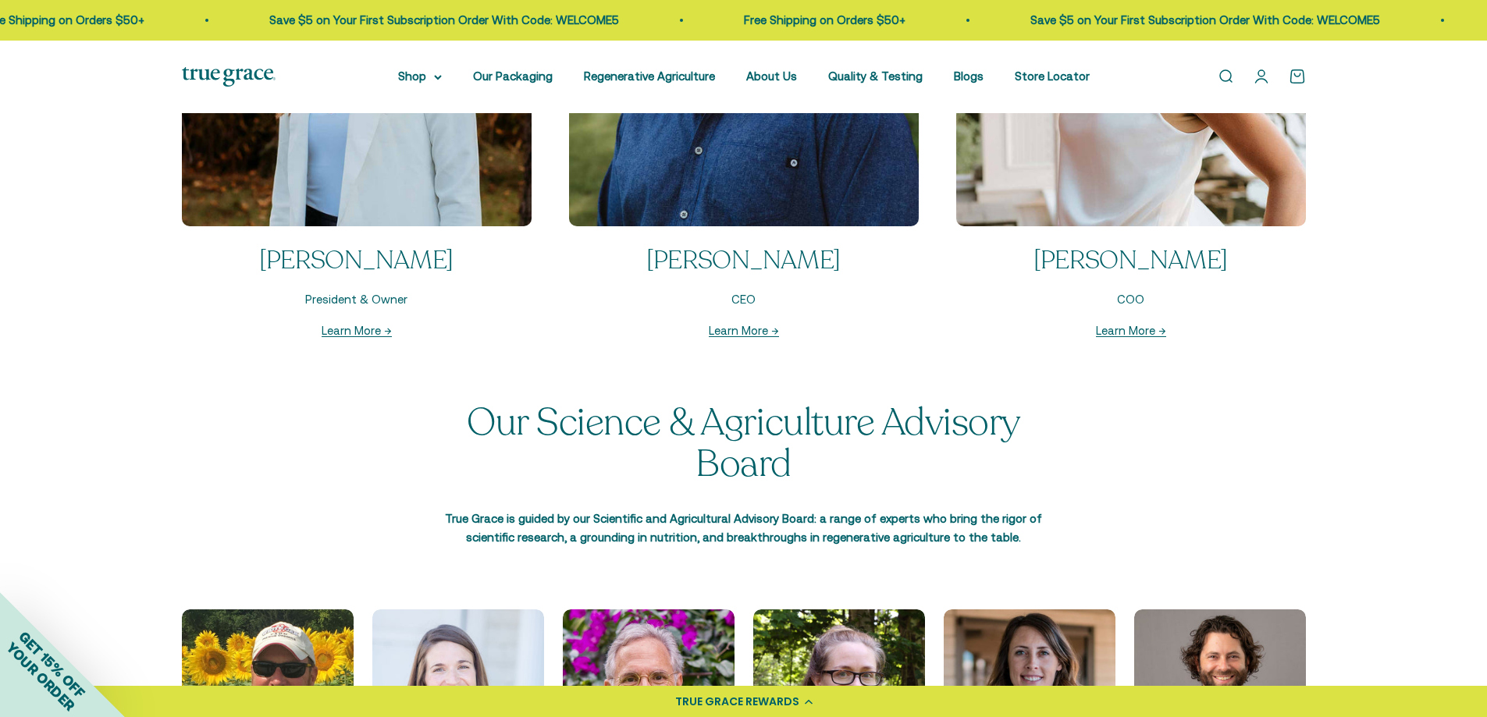
scroll to position [1639, 0]
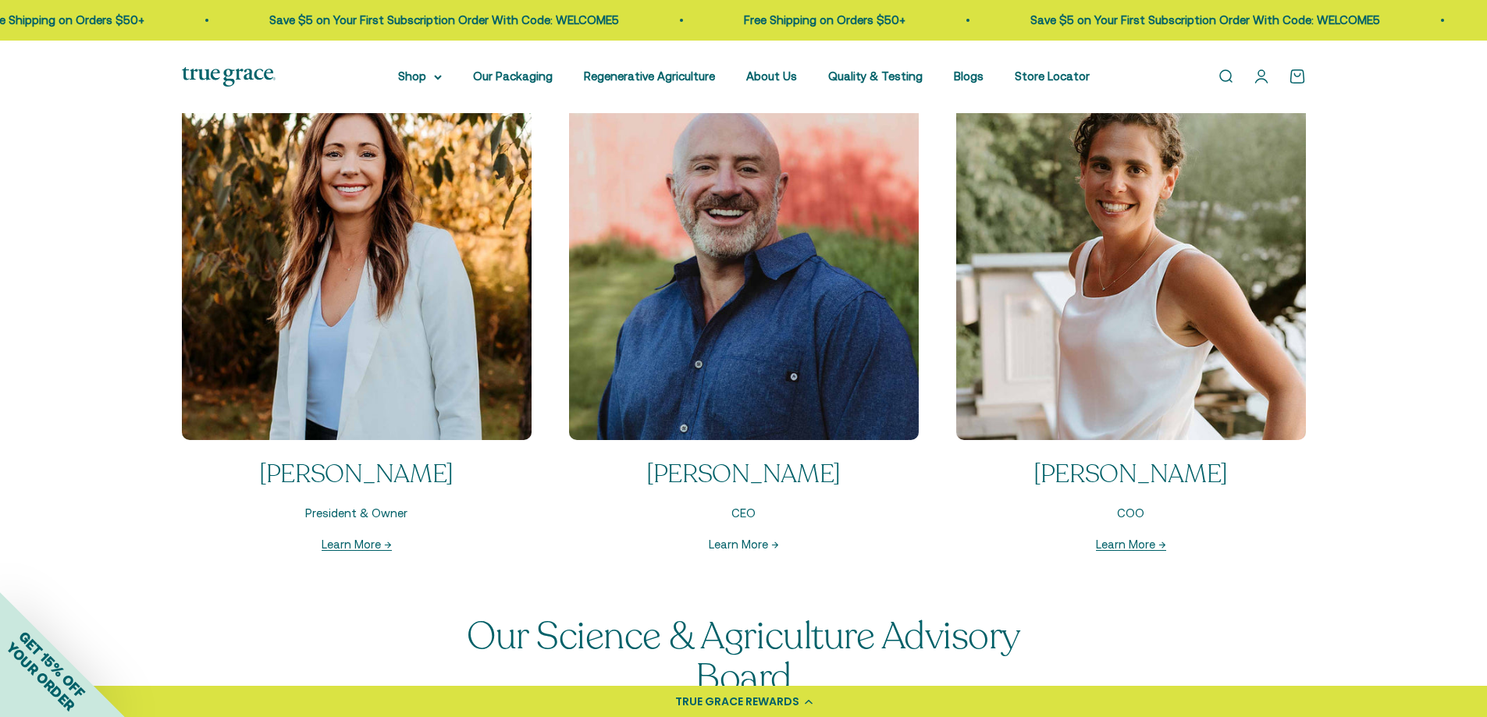
click at [724, 543] on link "Learn More →" at bounding box center [744, 544] width 70 height 13
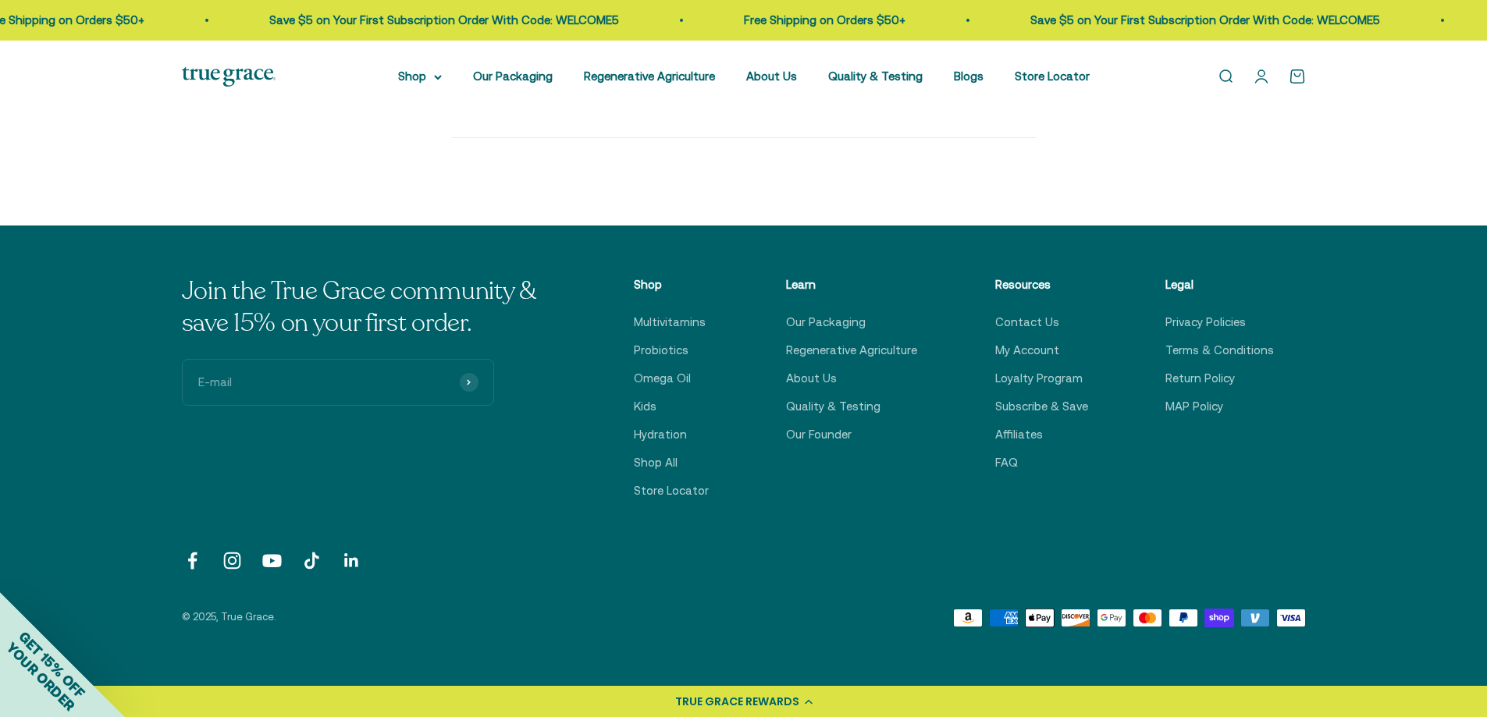
scroll to position [1015, 0]
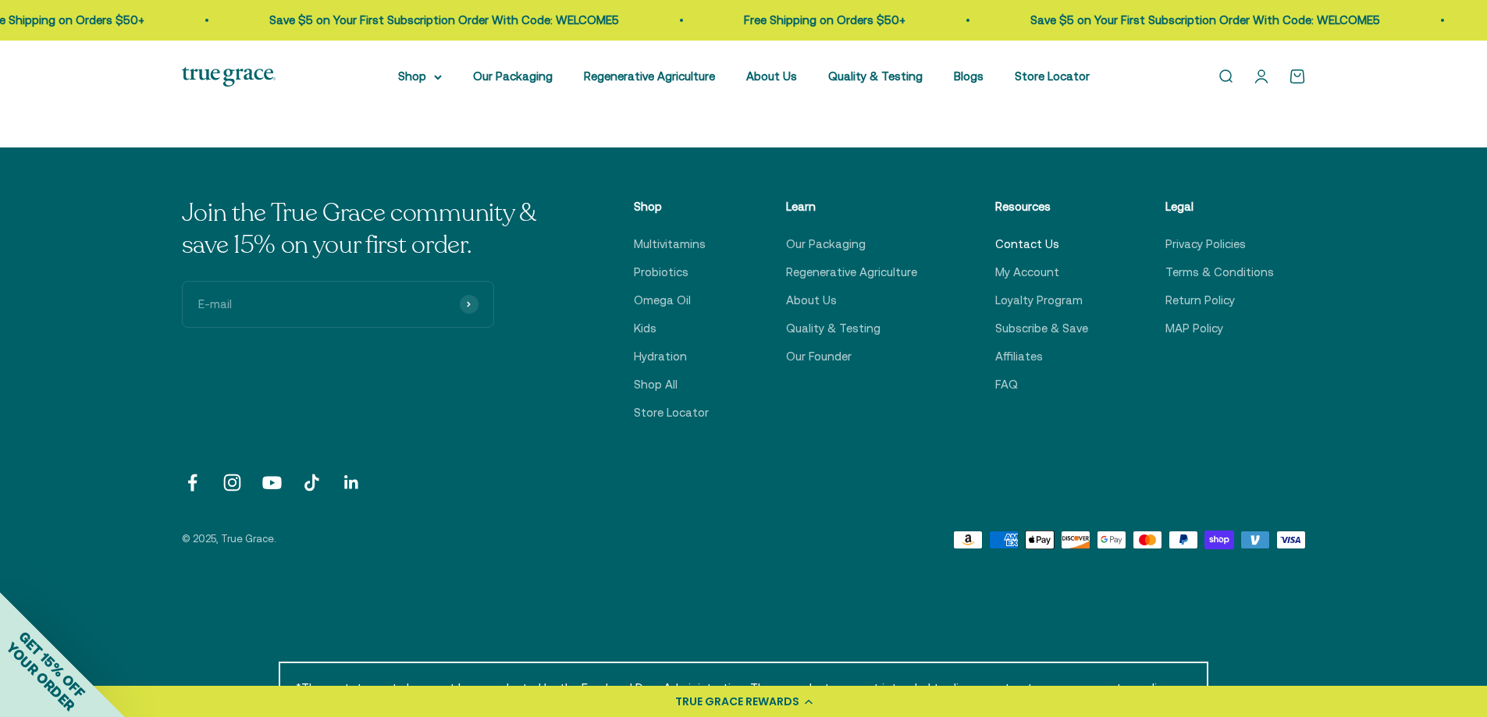
click at [1039, 242] on link "Contact Us" at bounding box center [1027, 244] width 64 height 19
